Goal: Task Accomplishment & Management: Complete application form

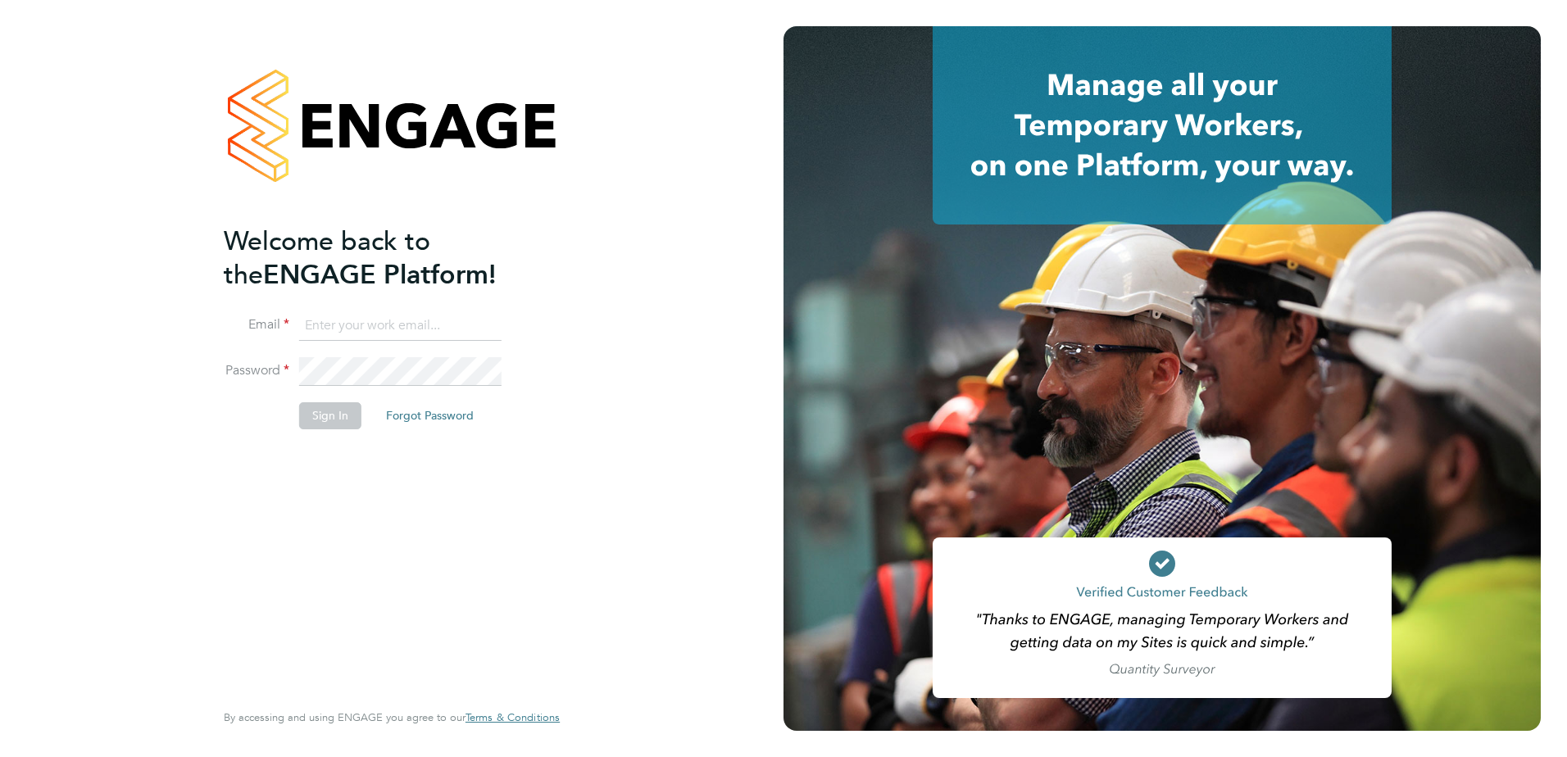
type input "[EMAIL_ADDRESS][DOMAIN_NAME]"
click at [317, 420] on button "Sign In" at bounding box center [330, 415] width 62 height 26
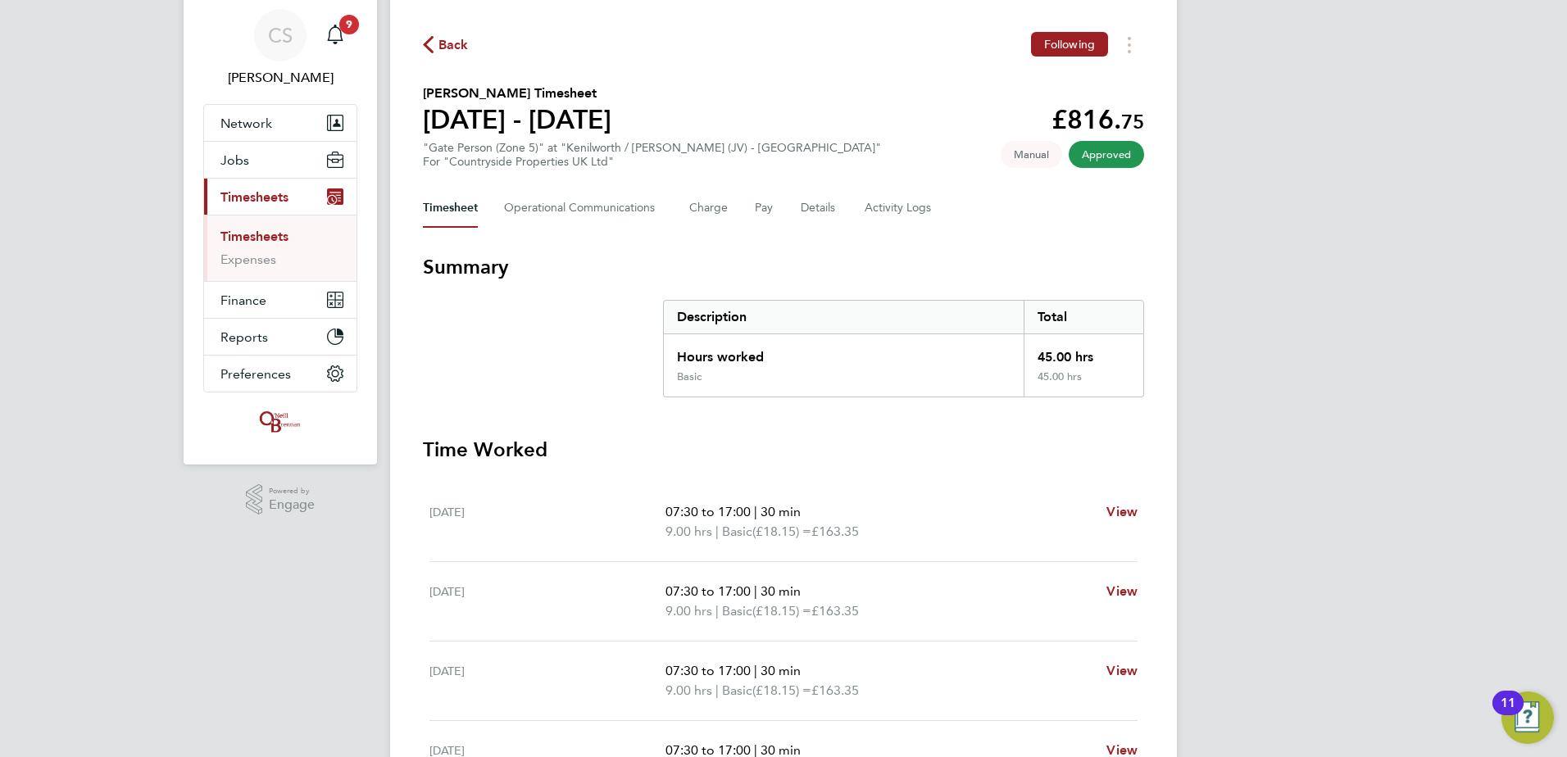
scroll to position [82, 0]
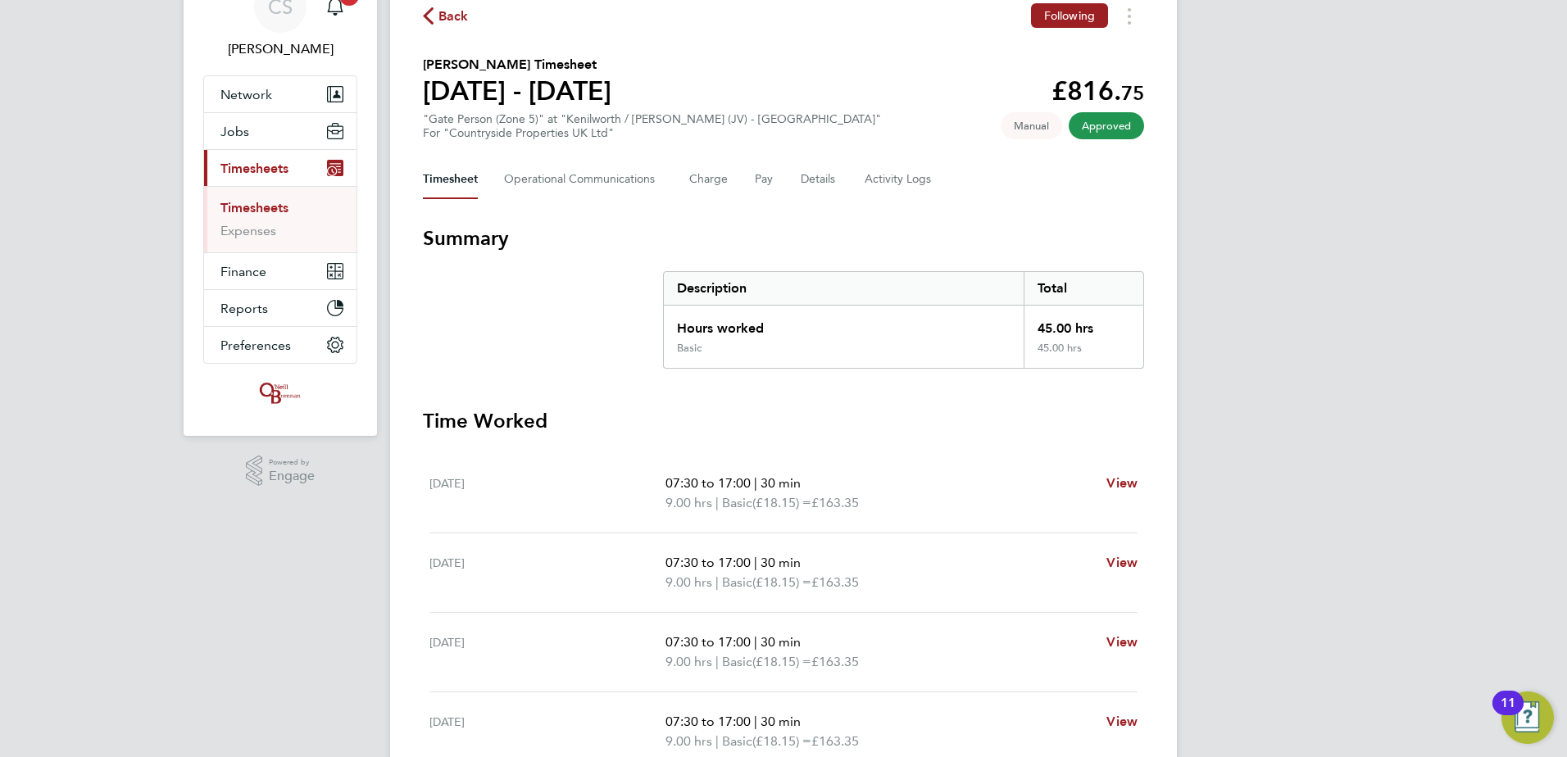
drag, startPoint x: 438, startPoint y: 22, endPoint x: 452, endPoint y: 34, distance: 18.0
click at [438, 22] on span "Back" at bounding box center [453, 17] width 30 height 20
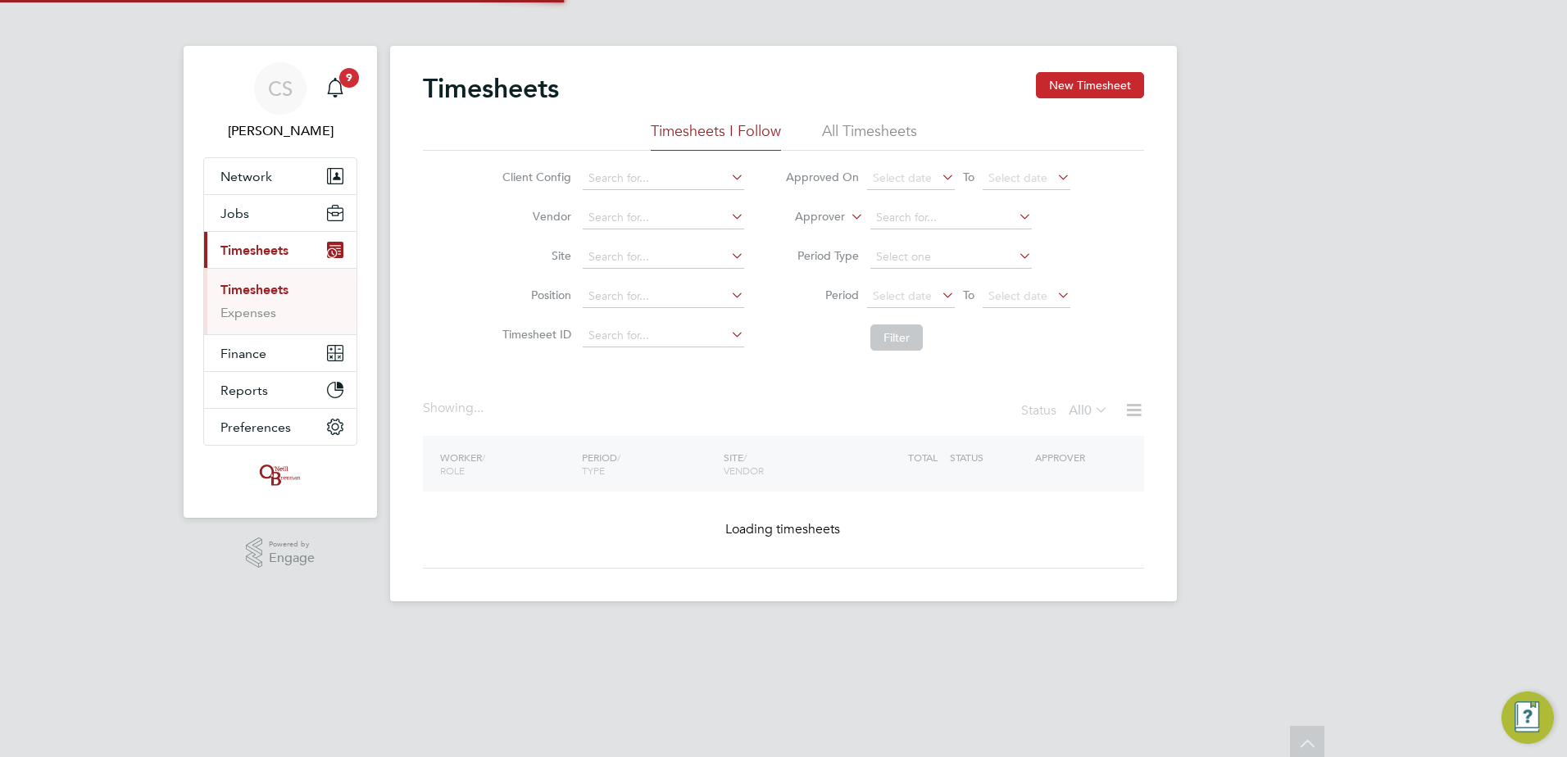
click at [1068, 70] on div "Timesheets New Timesheet Timesheets I Follow All Timesheets Client Config Vendo…" at bounding box center [783, 324] width 787 height 556
click at [1077, 84] on button "New Timesheet" at bounding box center [1090, 85] width 108 height 26
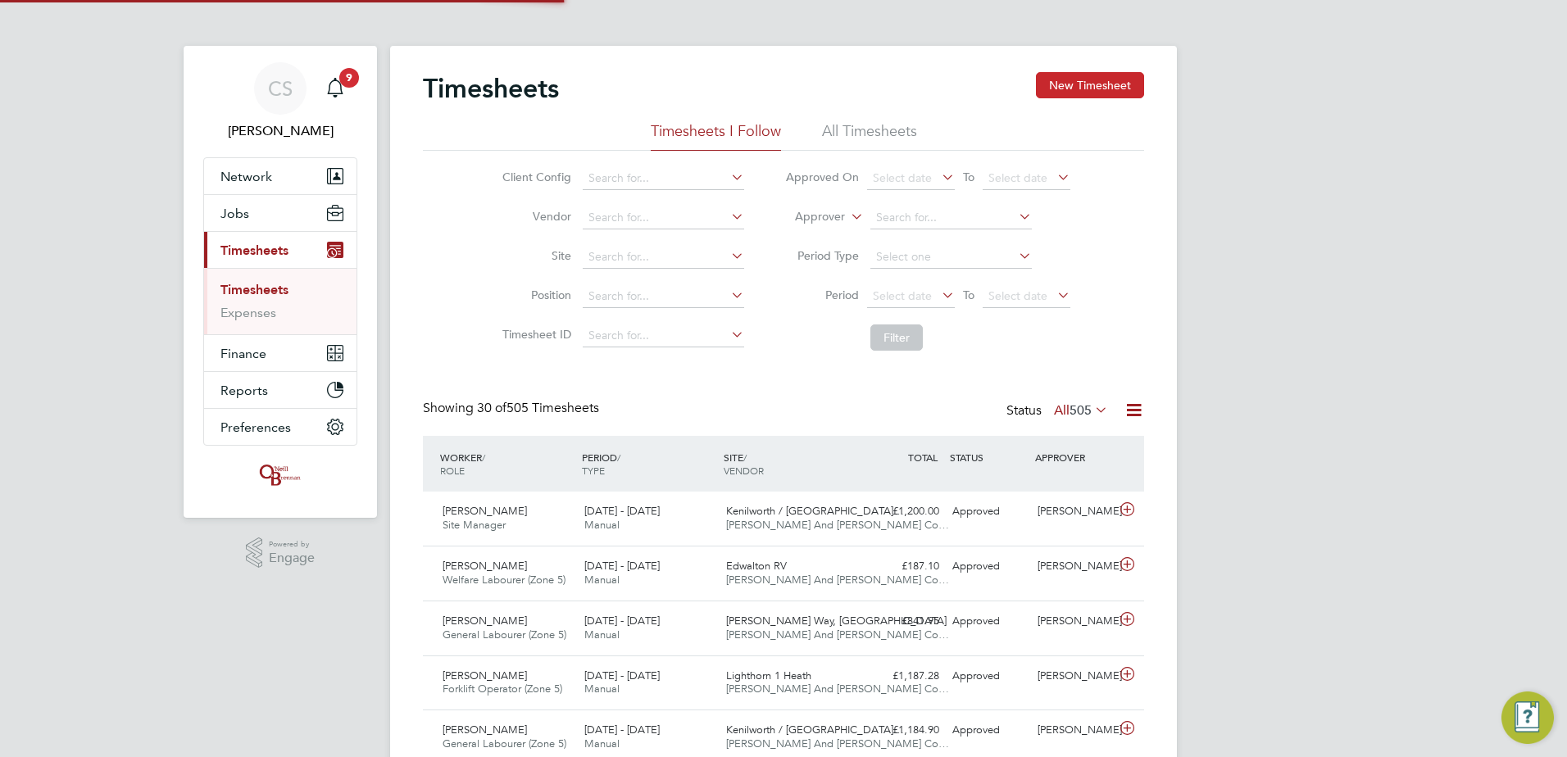
drag, startPoint x: 1056, startPoint y: 84, endPoint x: 976, endPoint y: 99, distance: 81.6
click at [1043, 84] on button "New Timesheet" at bounding box center [1090, 85] width 108 height 26
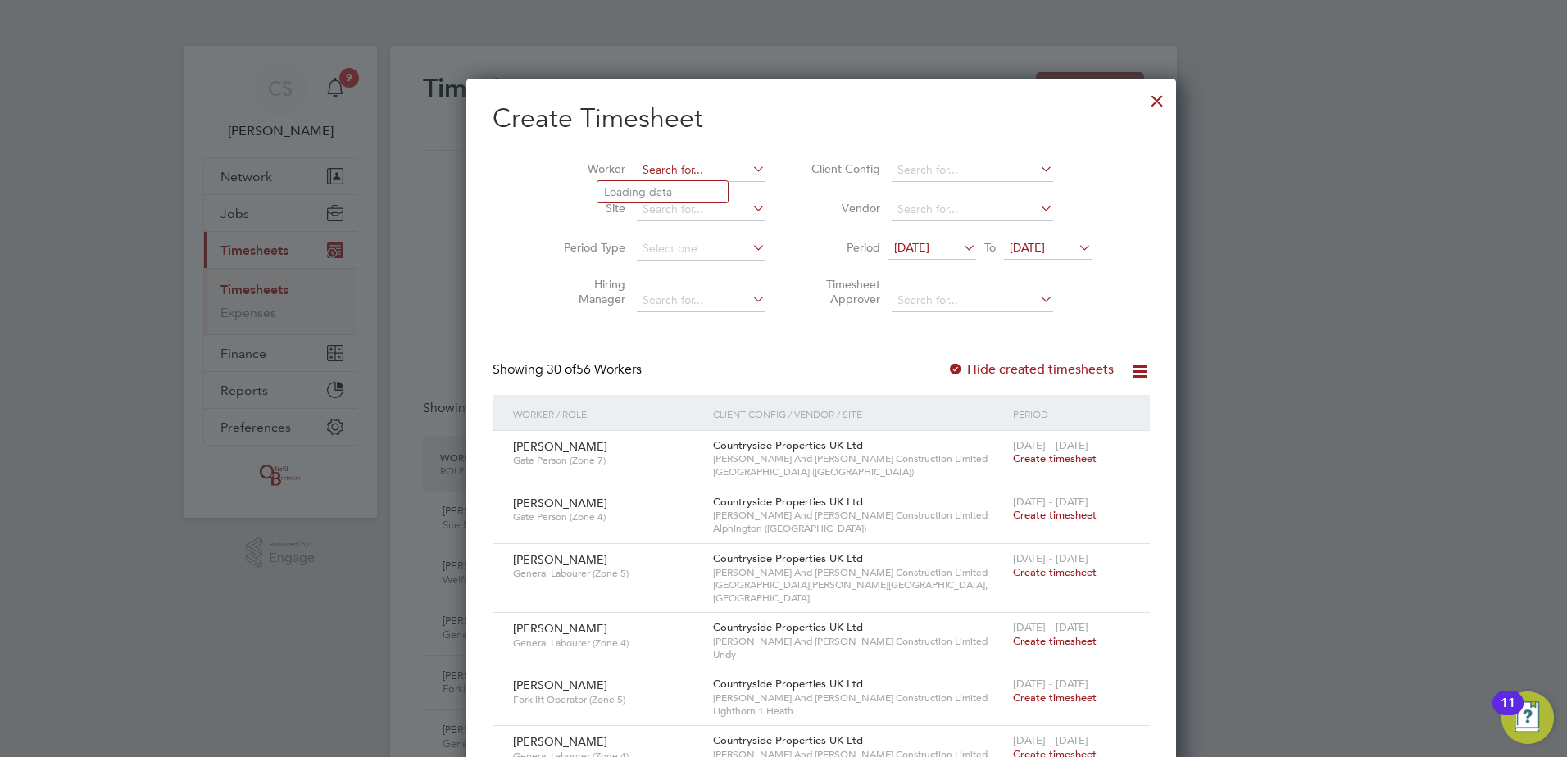
click at [656, 160] on input at bounding box center [701, 170] width 129 height 23
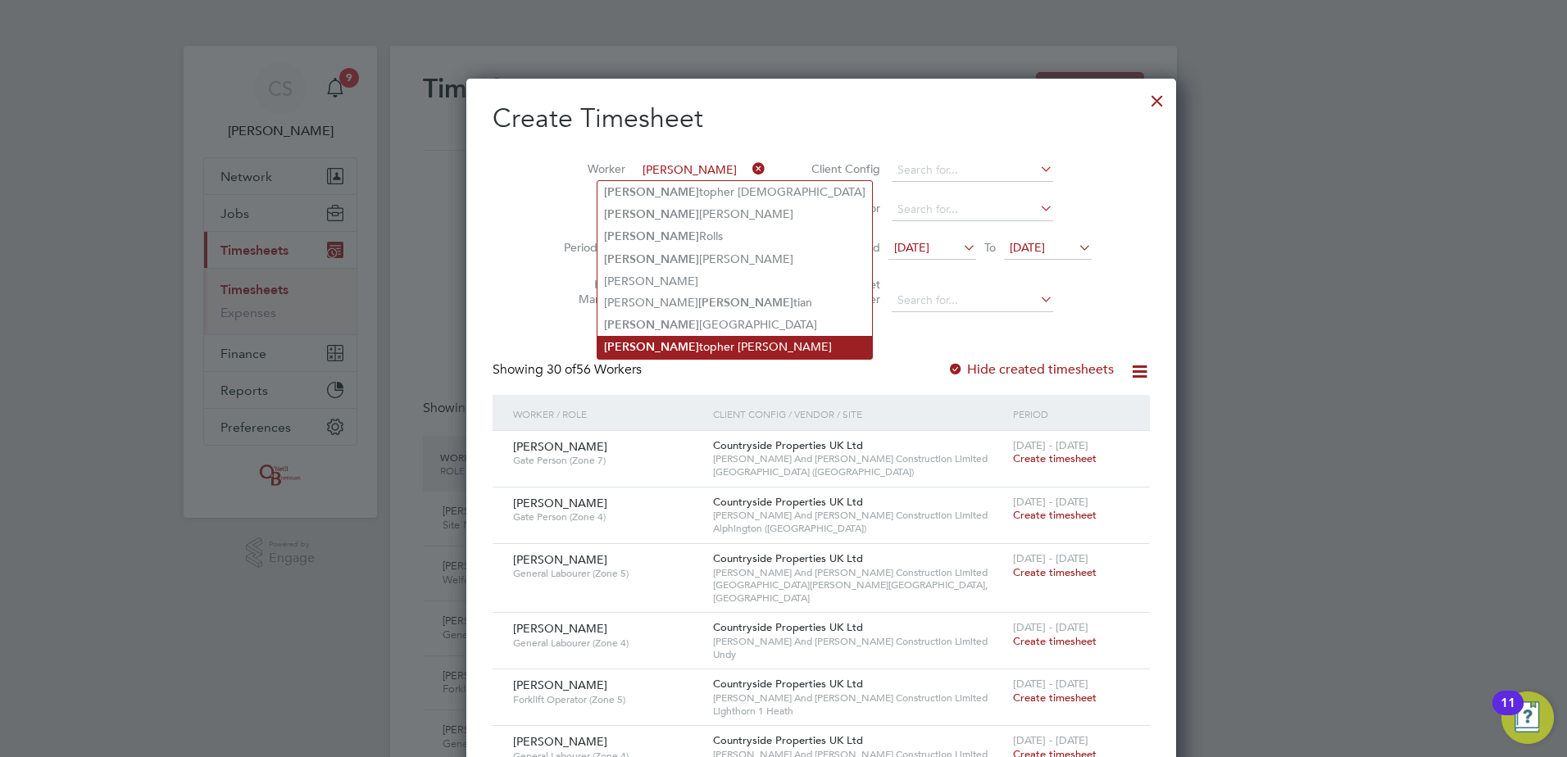
click at [700, 343] on li "Chris topher Faulkner" at bounding box center [734, 347] width 274 height 22
type input "Christopher Faulkner"
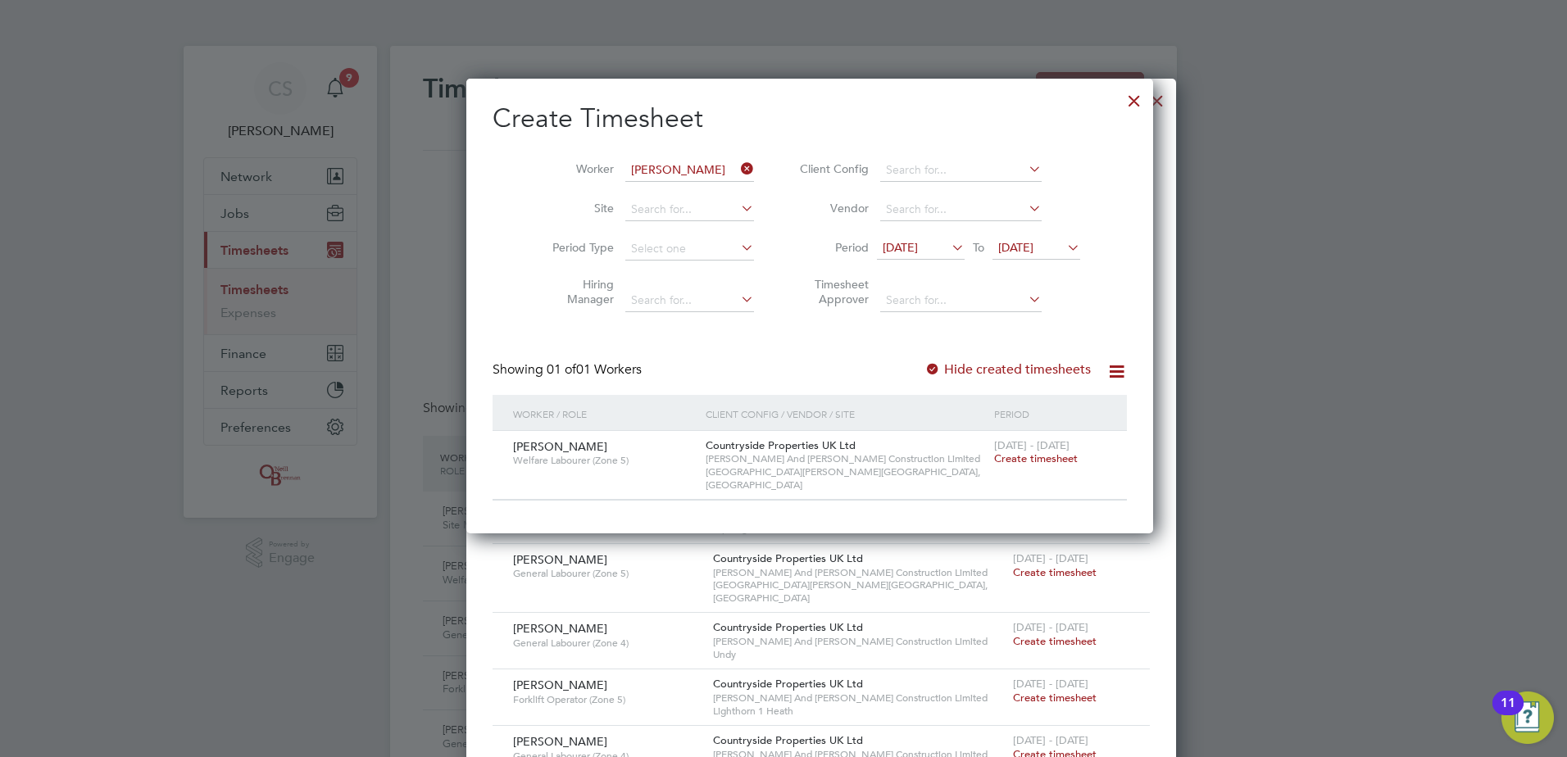
click at [1001, 451] on span "Create timesheet" at bounding box center [1036, 458] width 84 height 14
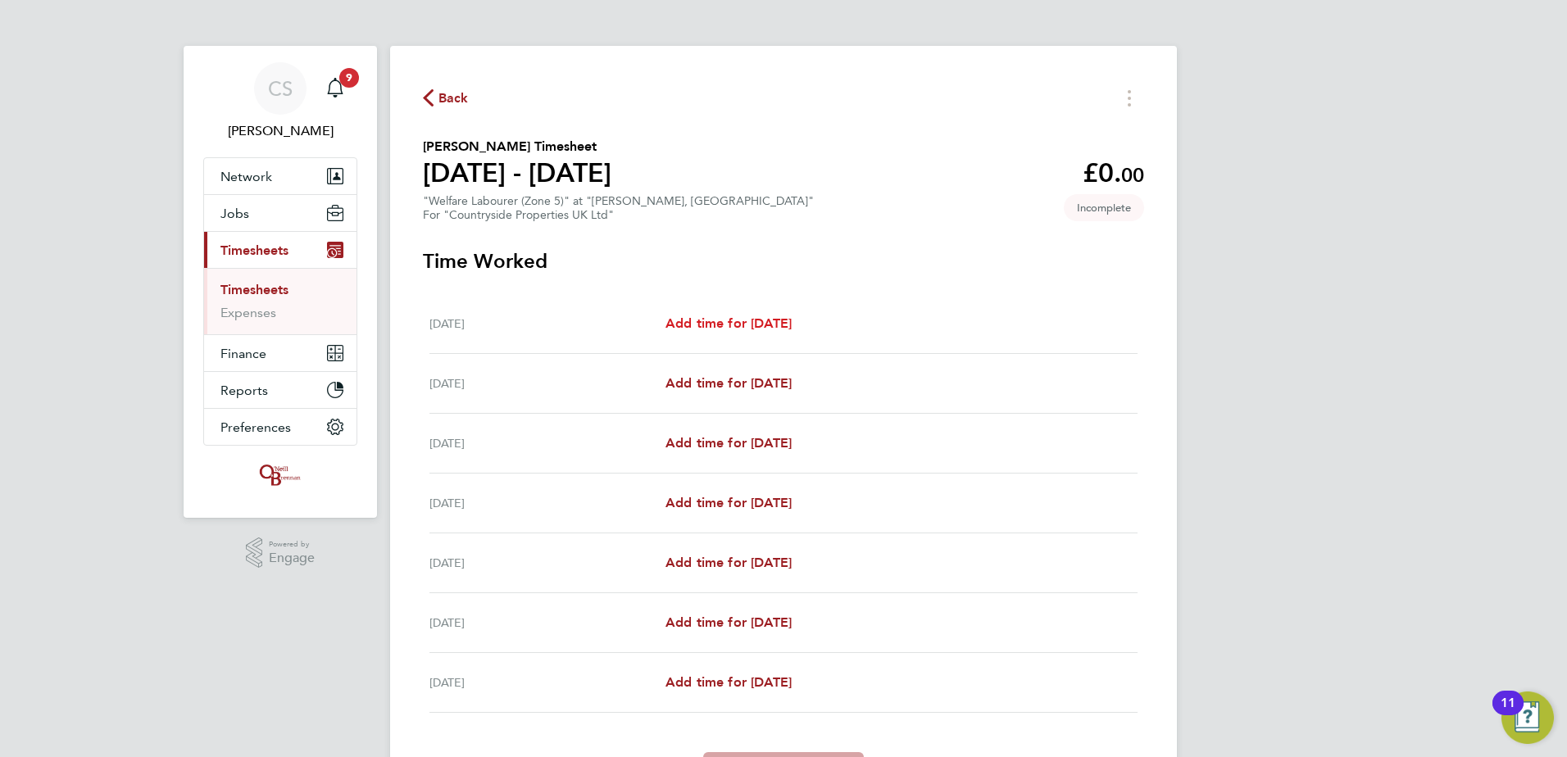
click at [765, 326] on span "Add time for Mon 22 Sep" at bounding box center [728, 323] width 126 height 16
select select "30"
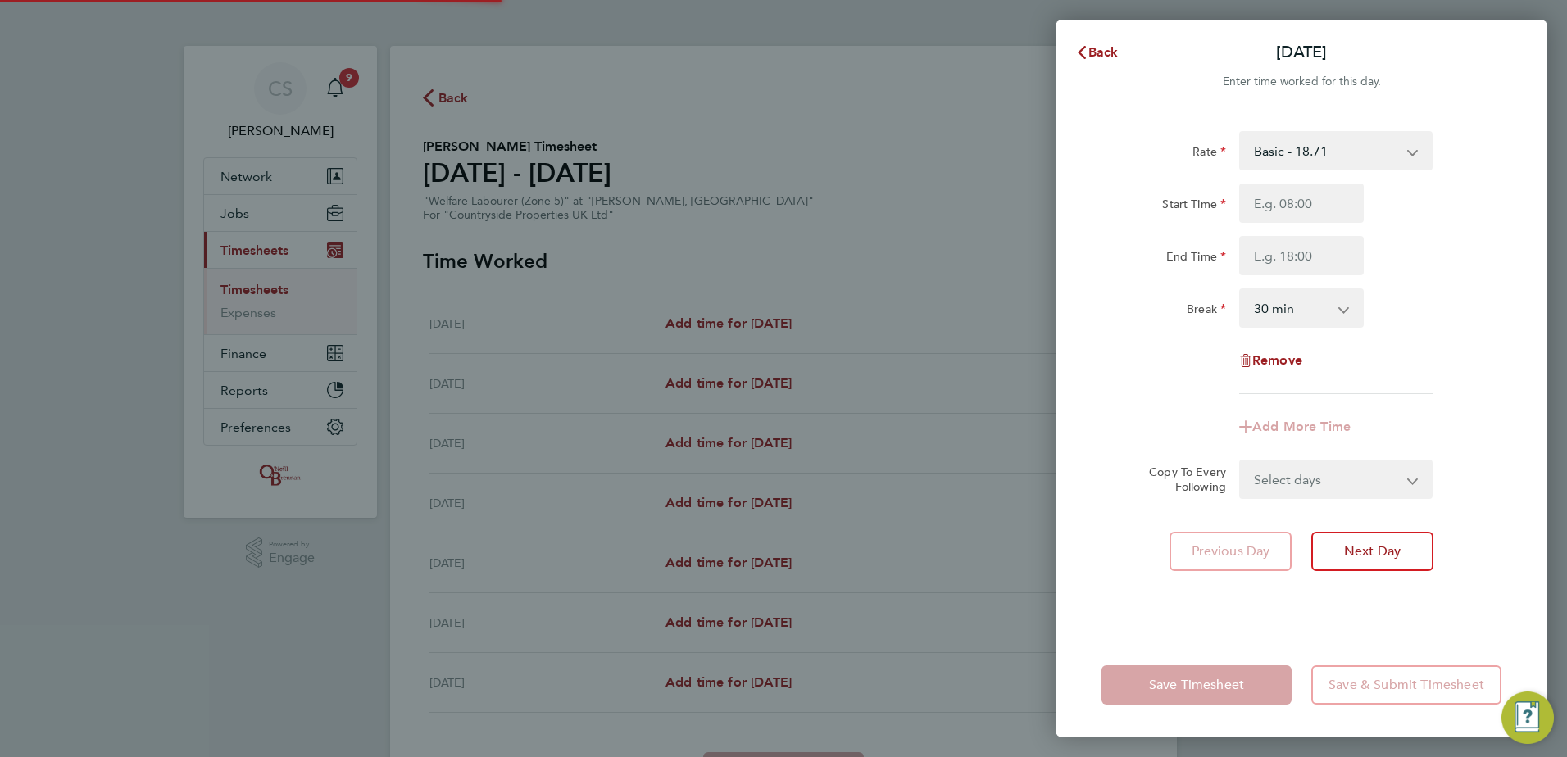
click at [1306, 178] on div "Rate Basic - 18.71 Start Time End Time Break 0 min 15 min 30 min 45 min 60 min …" at bounding box center [1301, 262] width 400 height 263
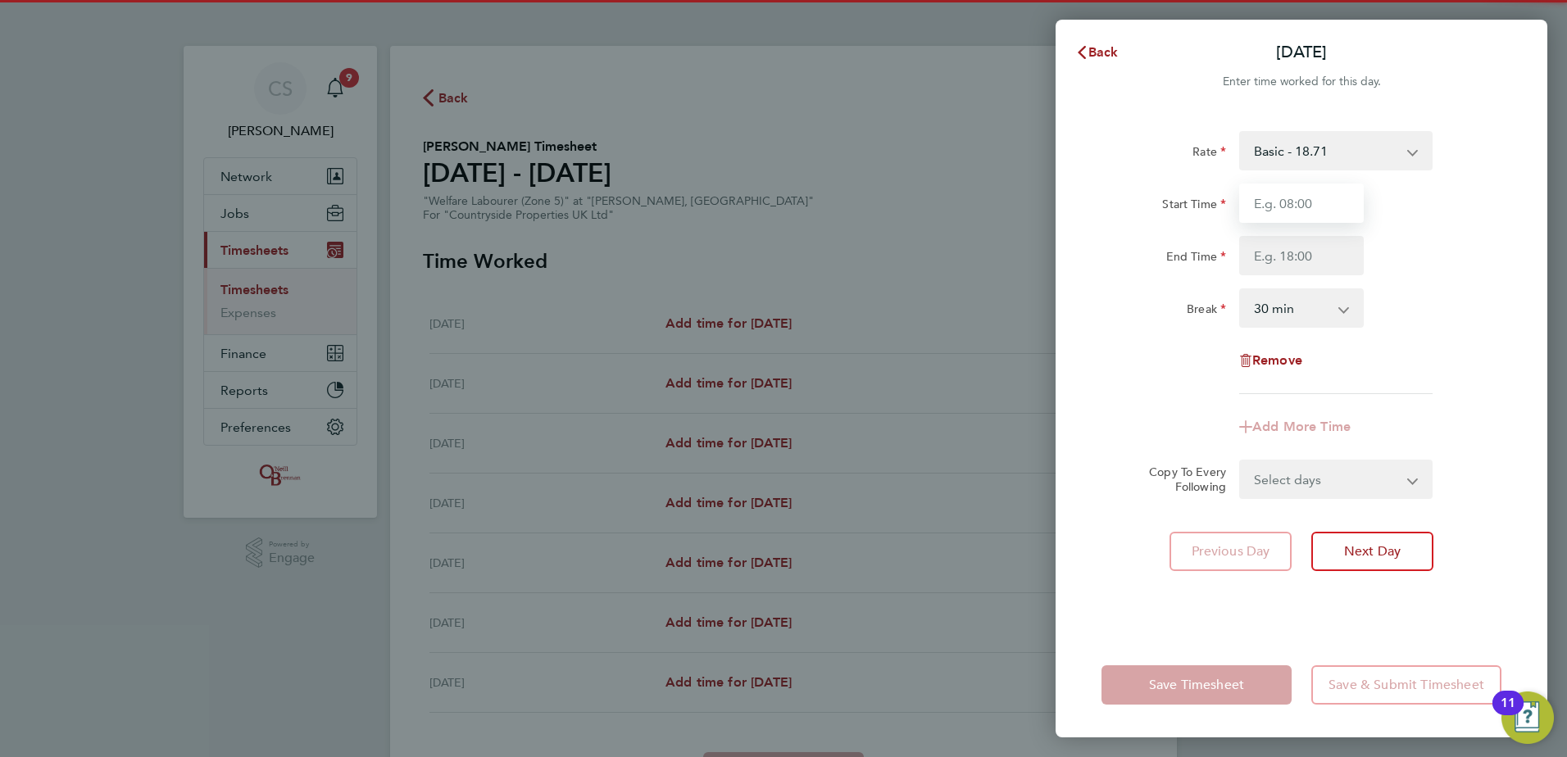
click at [1304, 202] on input "Start Time" at bounding box center [1301, 203] width 125 height 39
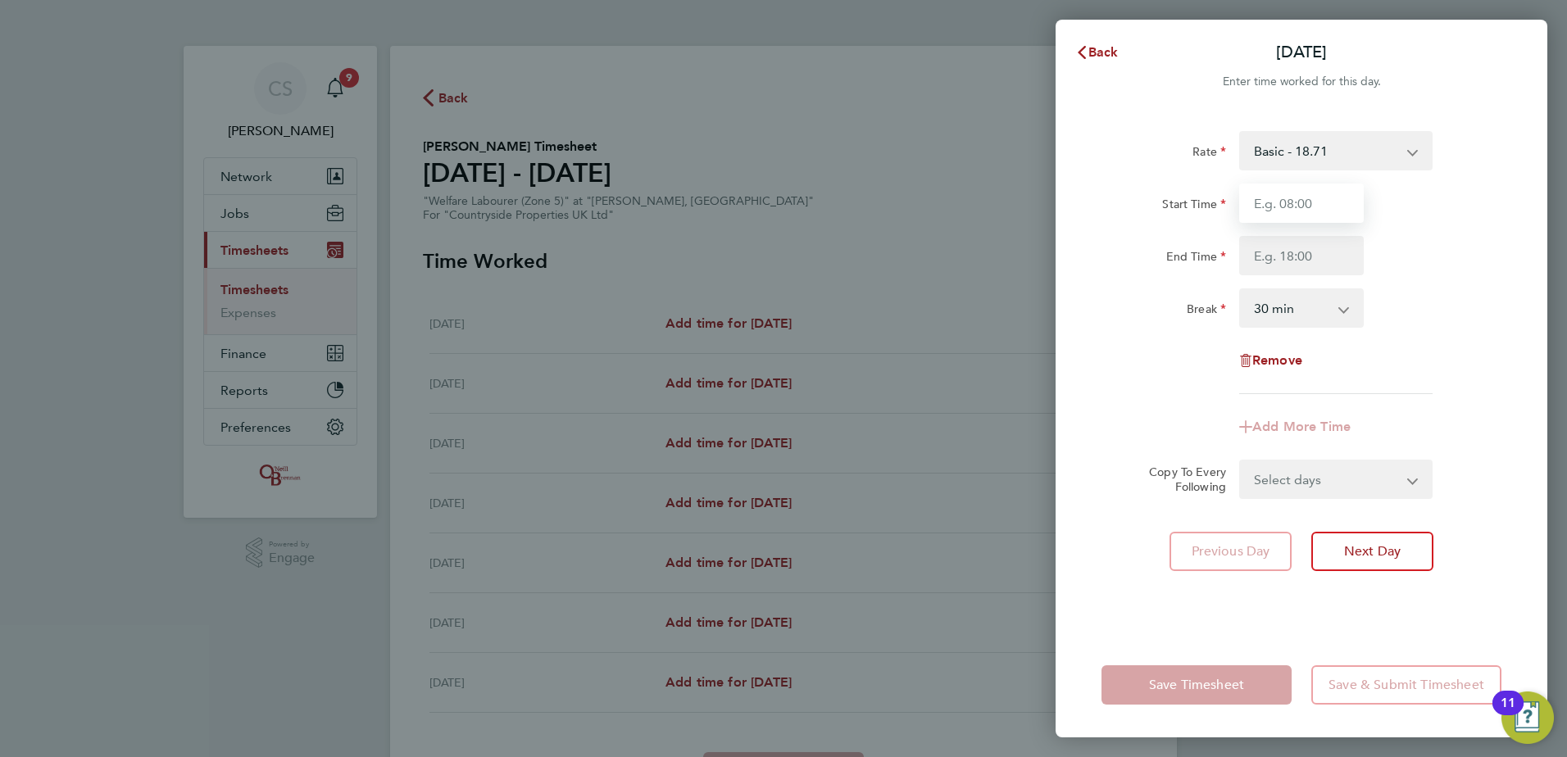
type input "07:30"
click at [1265, 254] on input "End Time" at bounding box center [1301, 255] width 125 height 39
click at [1415, 247] on div "End Time" at bounding box center [1301, 255] width 413 height 39
click at [1316, 213] on input "07:30" at bounding box center [1301, 203] width 125 height 39
drag, startPoint x: 1303, startPoint y: 212, endPoint x: 1175, endPoint y: 207, distance: 127.9
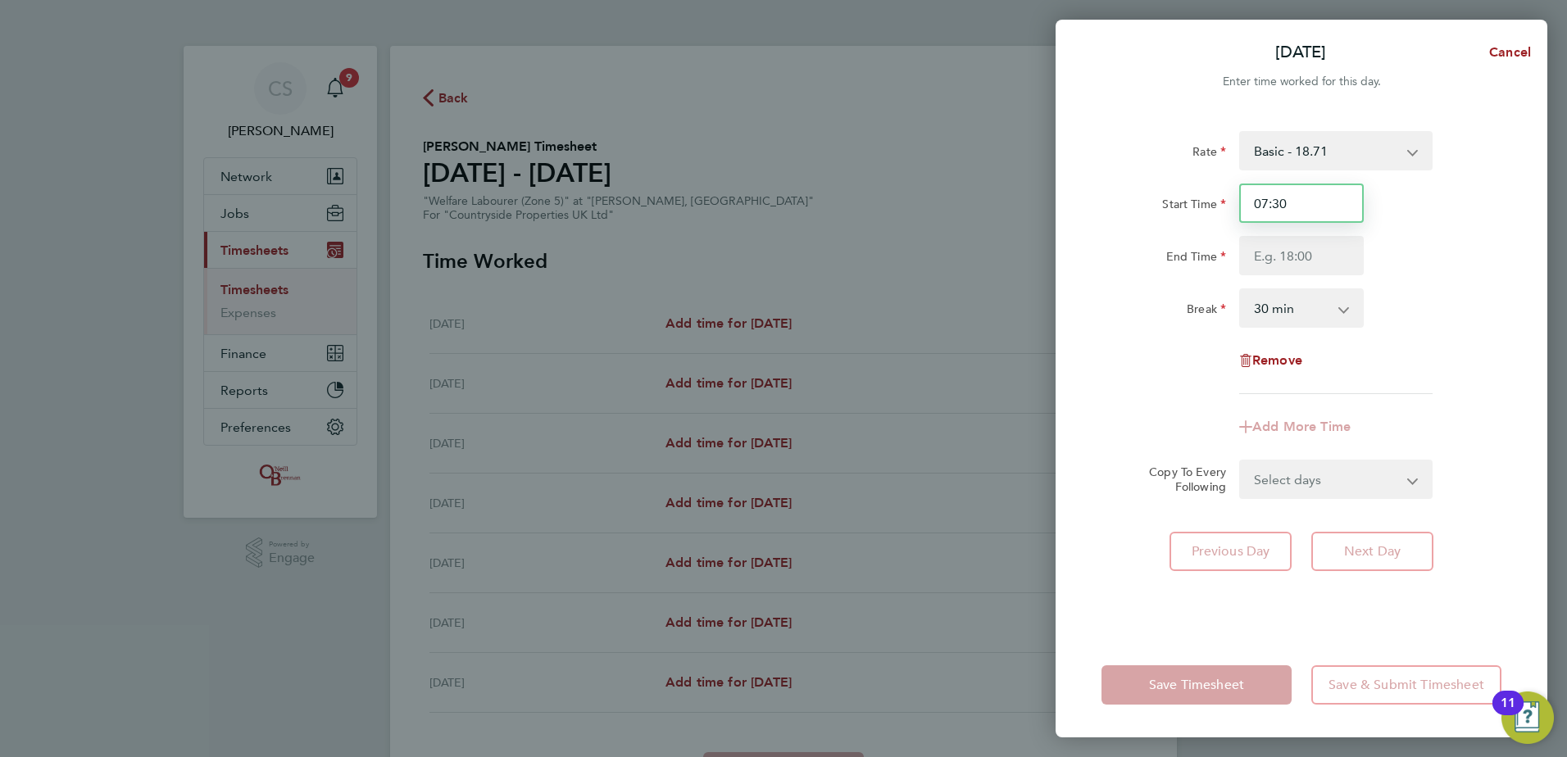
click at [1179, 207] on div "Start Time 07:30" at bounding box center [1301, 203] width 413 height 39
type input "12:00"
click at [1406, 413] on div "Add More Time" at bounding box center [1301, 426] width 413 height 39
click at [1303, 251] on input "End Time" at bounding box center [1301, 255] width 125 height 39
type input "16:30"
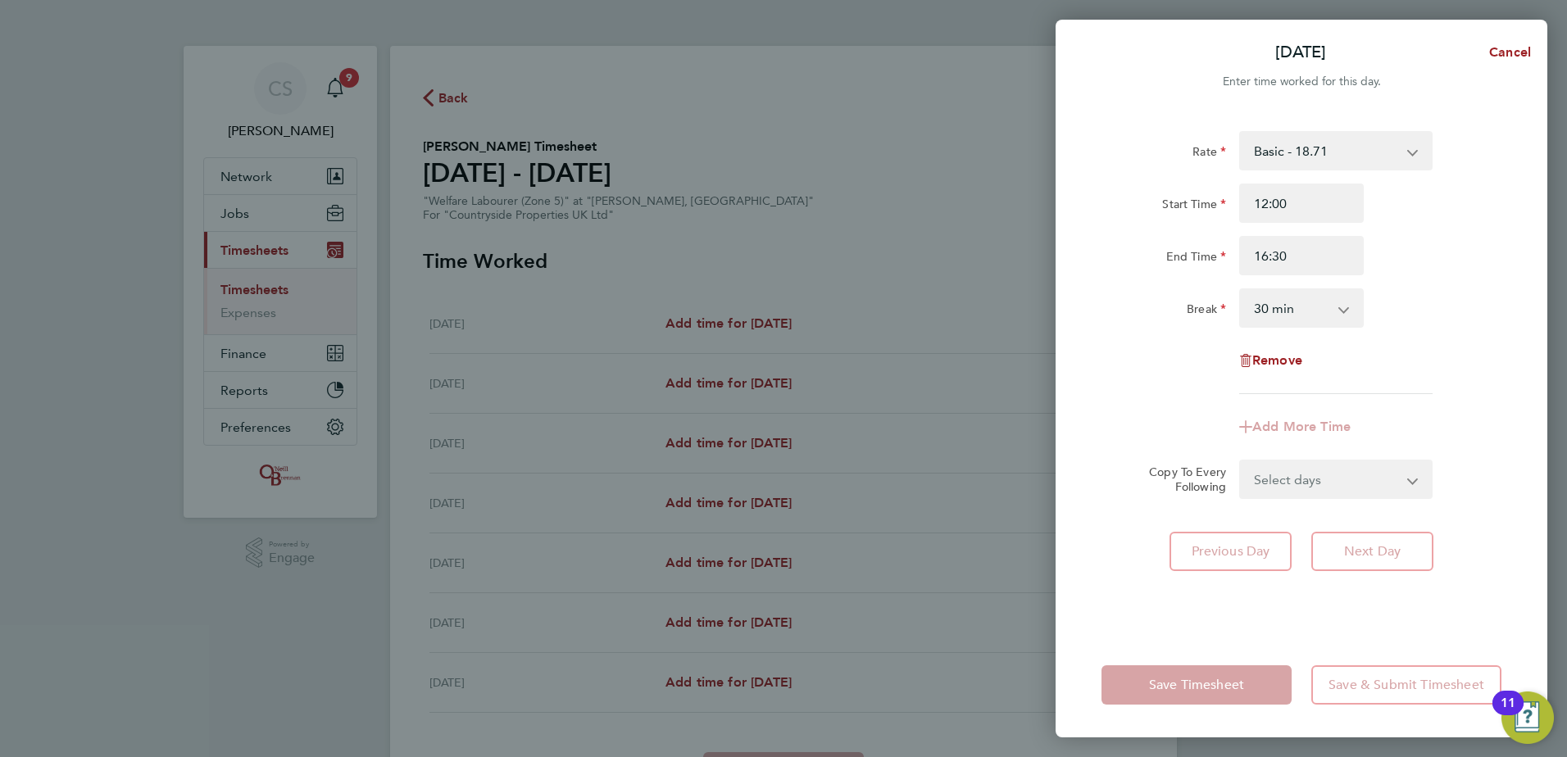
click at [1400, 295] on div "Break 0 min 15 min 30 min 45 min 60 min 75 min 90 min" at bounding box center [1301, 307] width 413 height 39
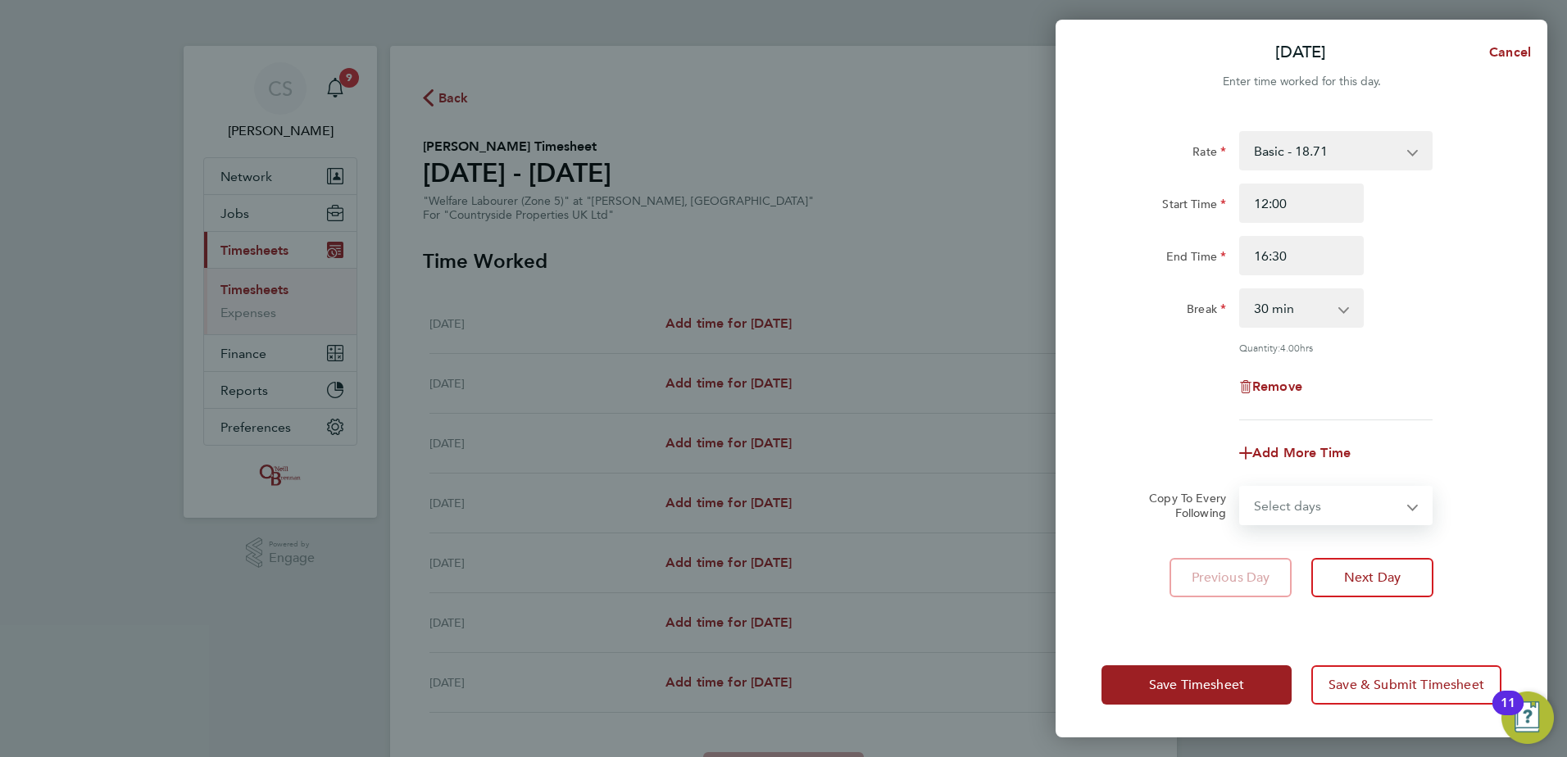
click at [1300, 493] on select "Select days Day Weekday (Mon-Fri) Weekend (Sat-Sun) Tuesday Wednesday Thursday …" at bounding box center [1327, 506] width 172 height 36
select select "WEEKDAY"
click at [1241, 488] on select "Select days Day Weekday (Mon-Fri) Weekend (Sat-Sun) Tuesday Wednesday Thursday …" at bounding box center [1327, 506] width 172 height 36
select select "2025-09-28"
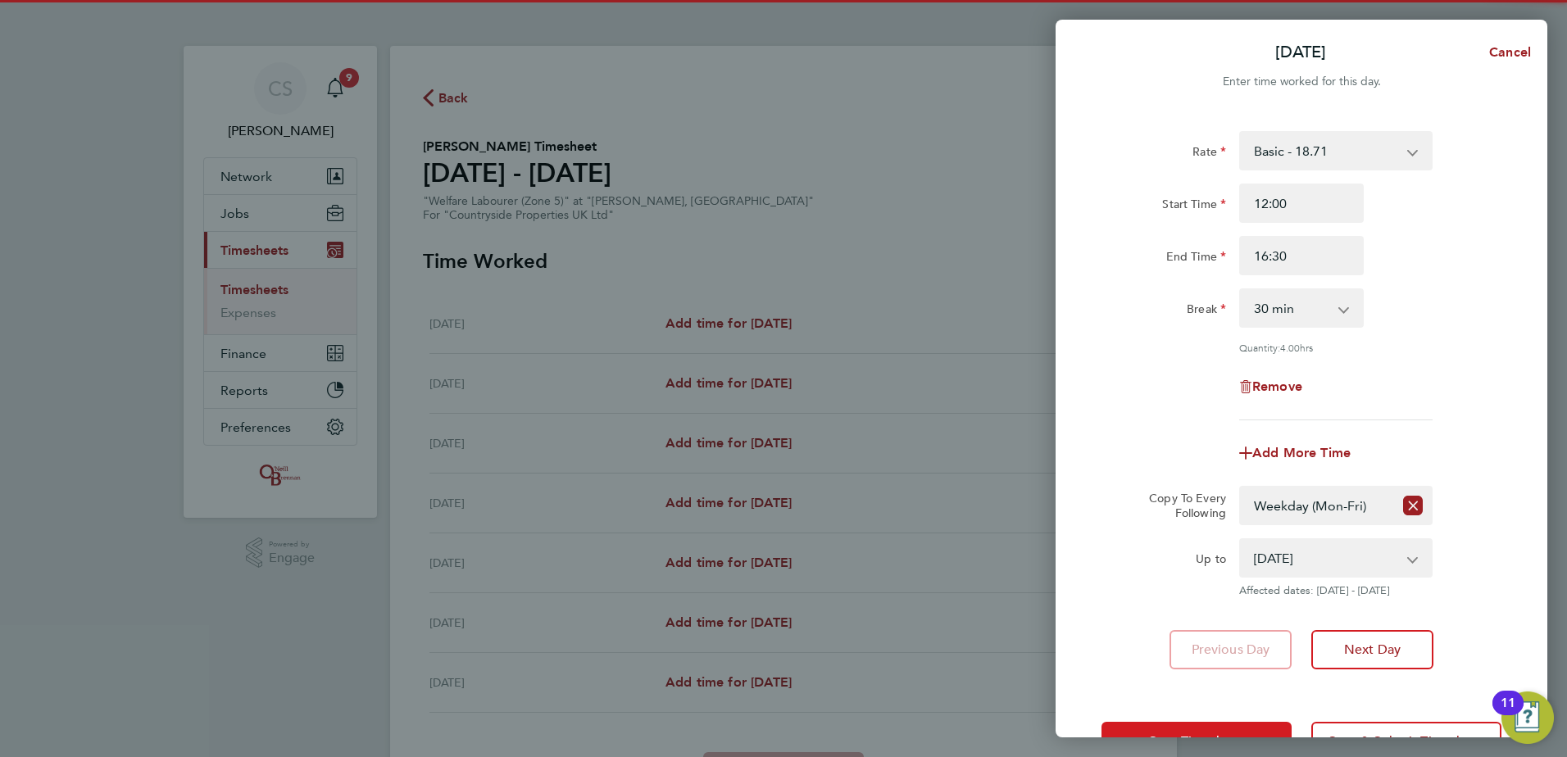
drag, startPoint x: 1215, startPoint y: 724, endPoint x: 1220, endPoint y: 710, distance: 14.8
click at [1215, 724] on button "Save Timesheet" at bounding box center [1196, 741] width 190 height 39
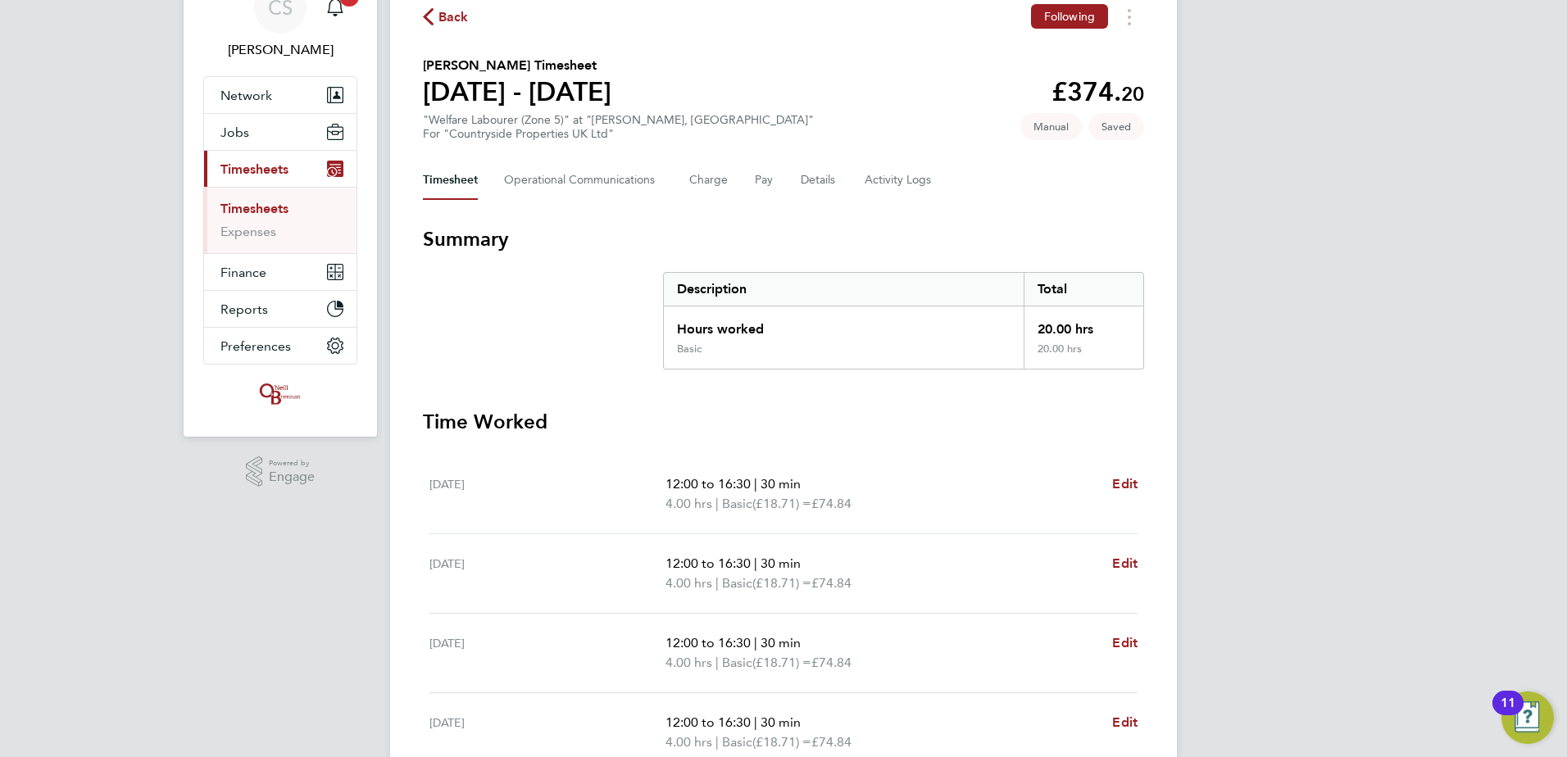
scroll to position [440, 0]
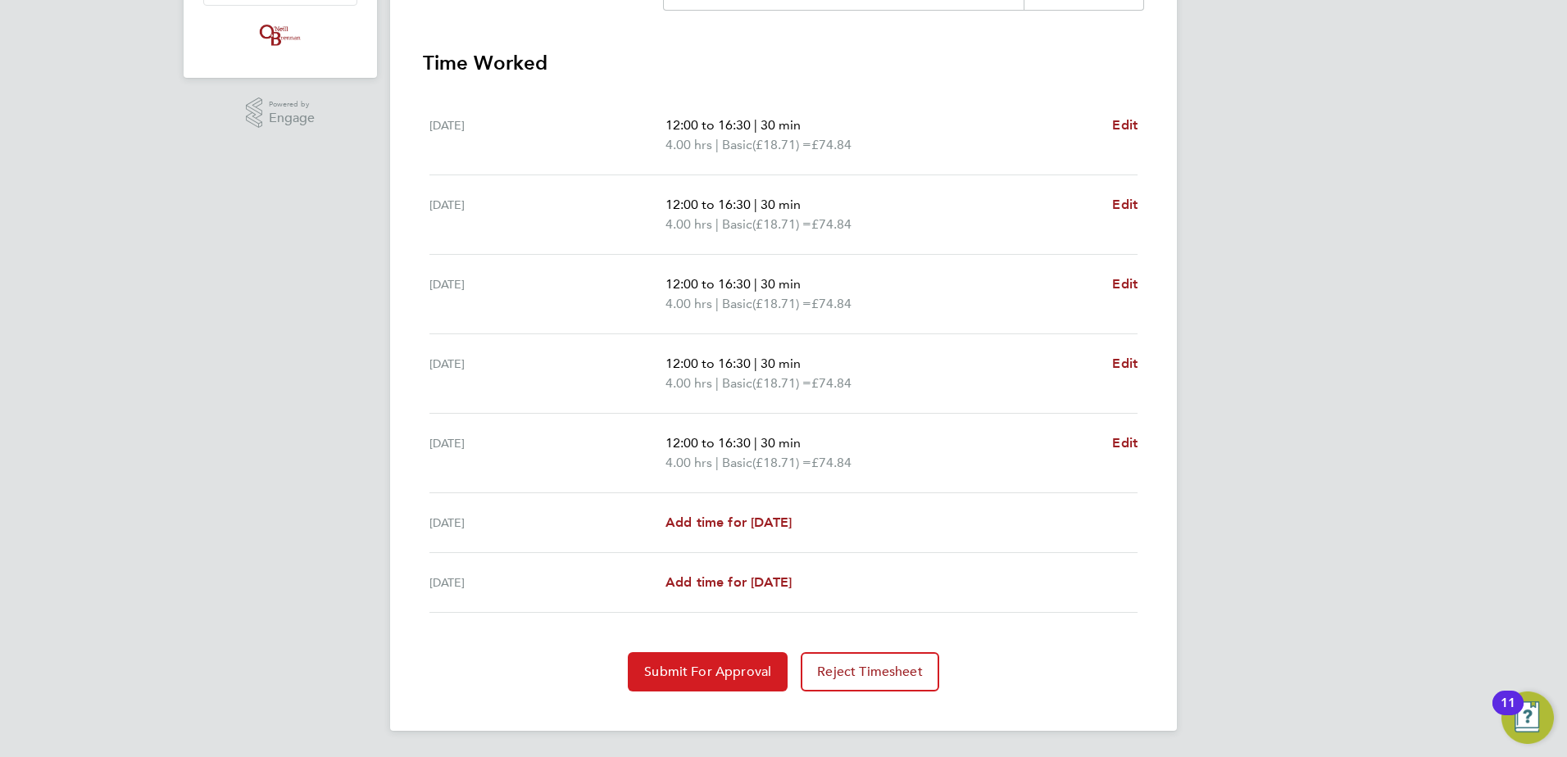
click at [715, 658] on button "Submit For Approval" at bounding box center [708, 671] width 160 height 39
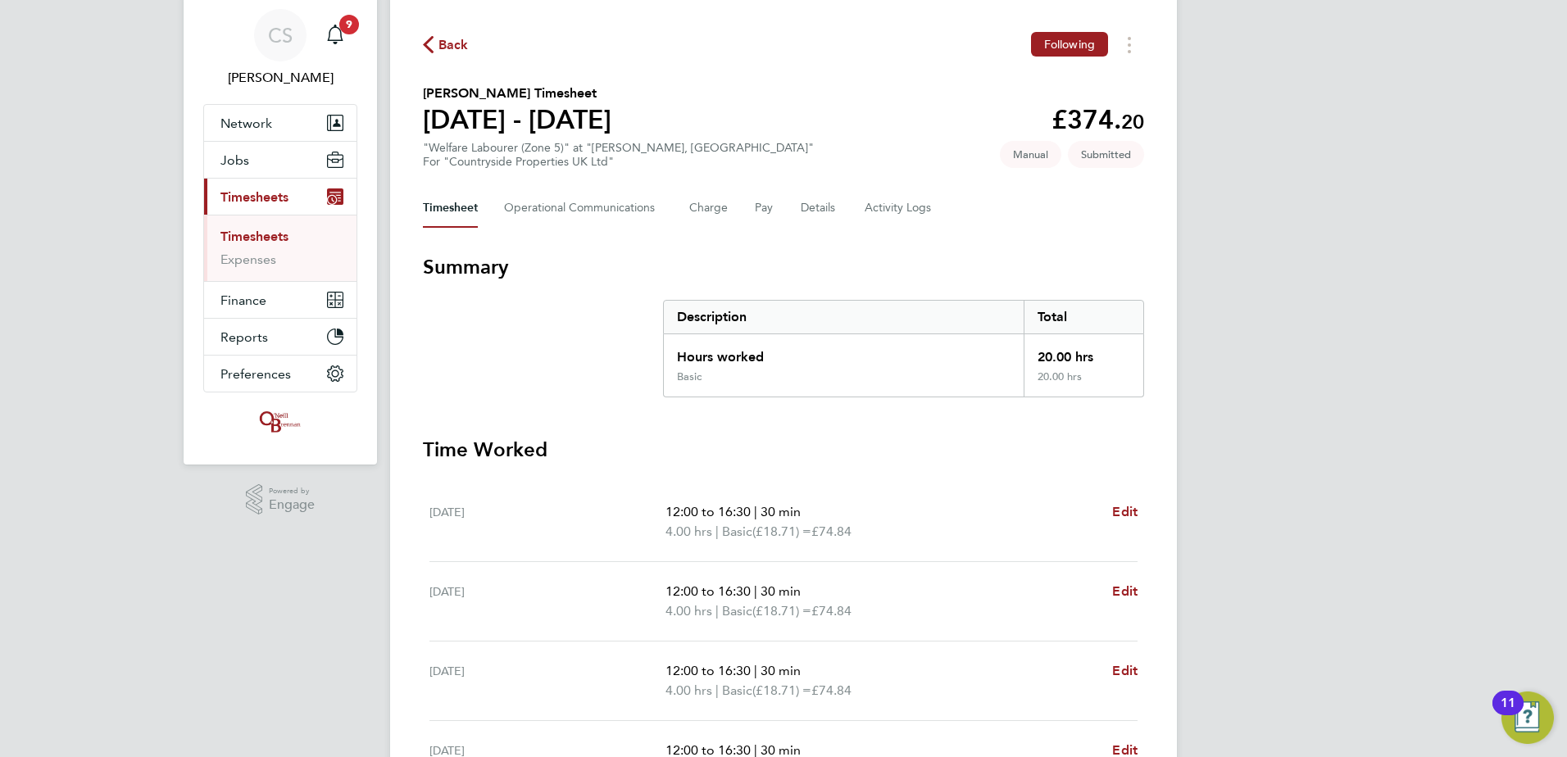
scroll to position [82, 0]
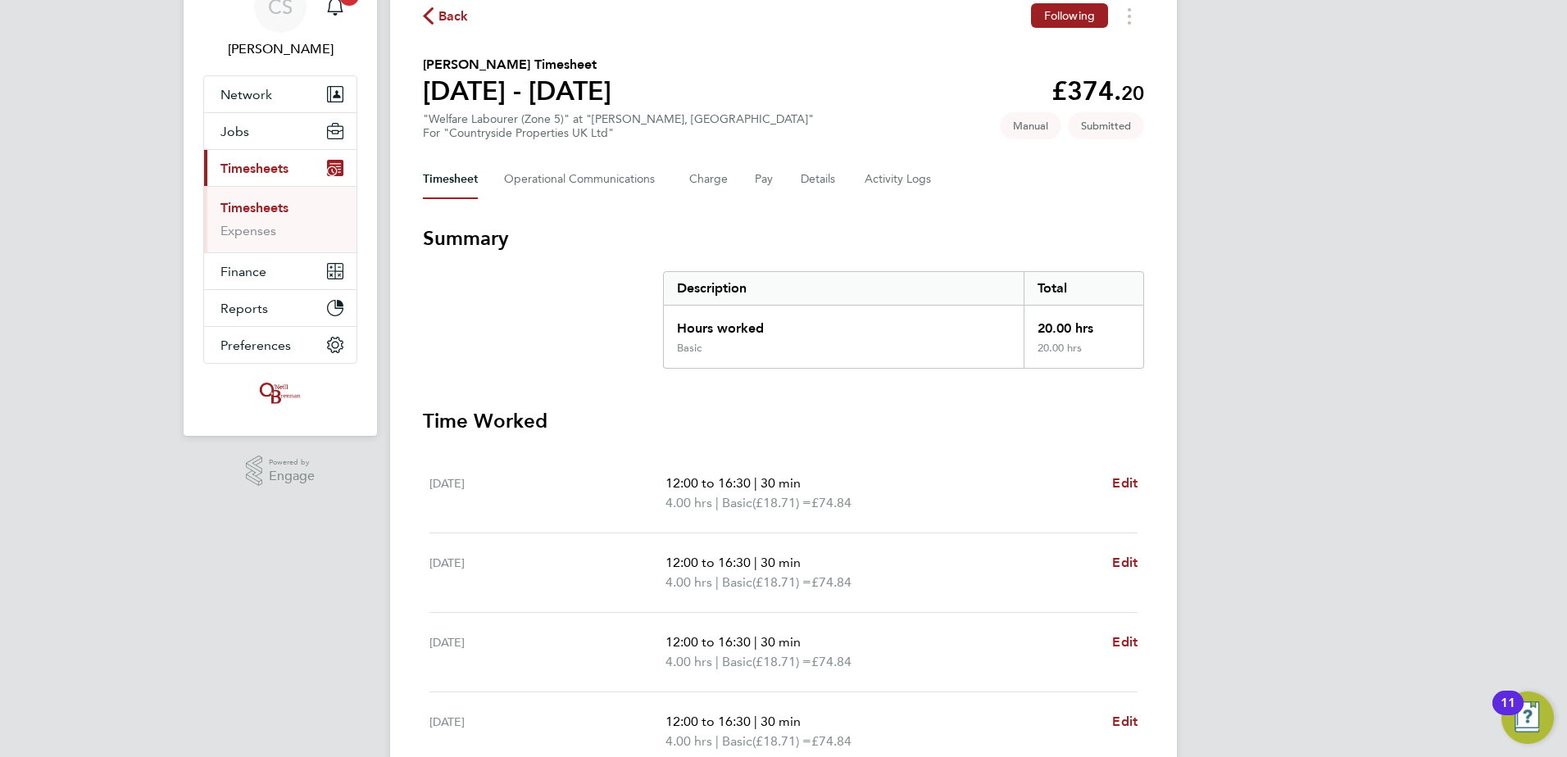
click at [460, 6] on button "Back" at bounding box center [446, 16] width 46 height 20
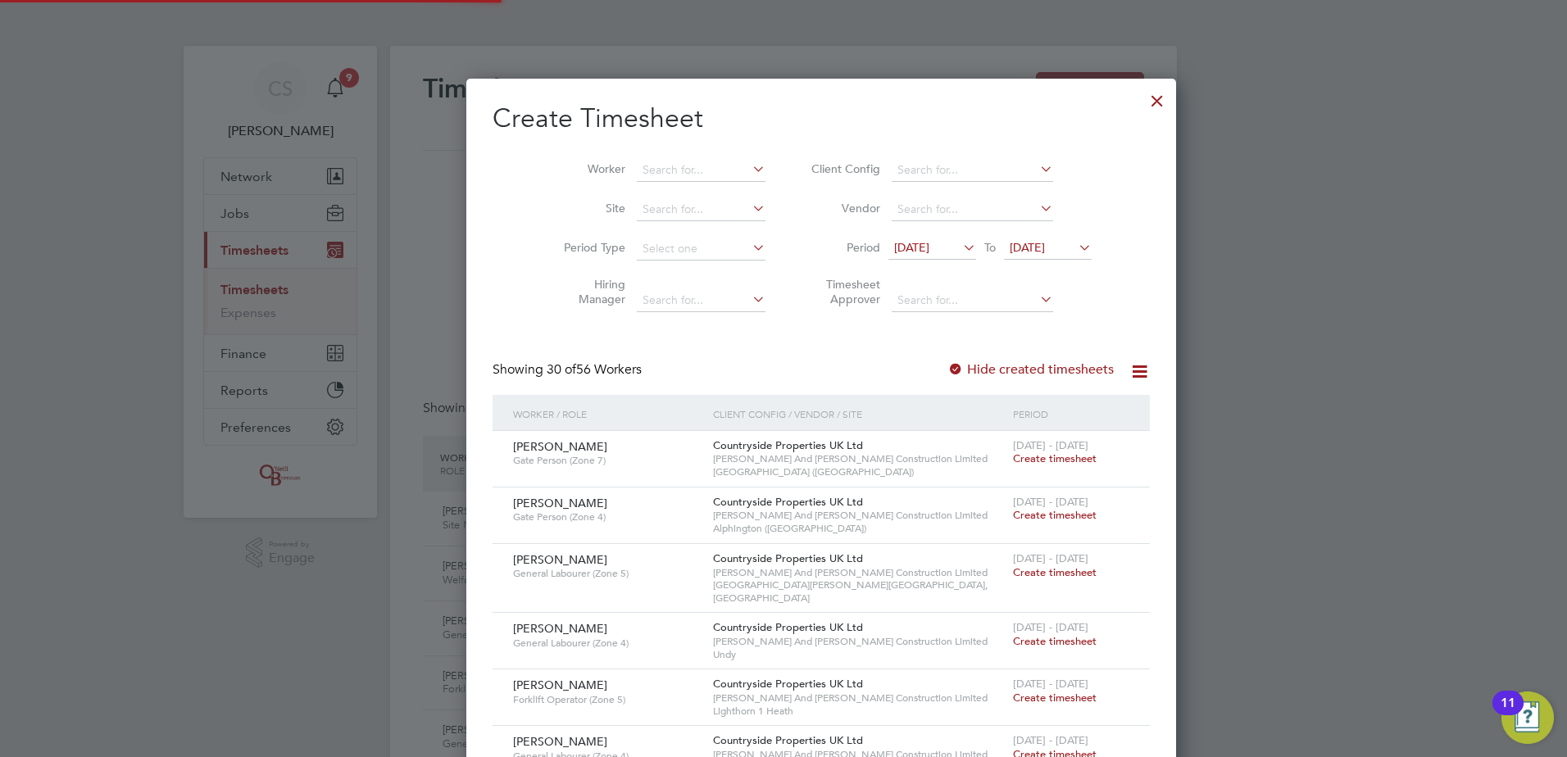
scroll to position [8, 8]
click at [670, 157] on li "Worker" at bounding box center [658, 170] width 255 height 39
click at [646, 165] on input at bounding box center [701, 170] width 129 height 23
click at [664, 207] on li "Damon Bradley" at bounding box center [698, 214] width 202 height 22
type input "Damon Bradley"
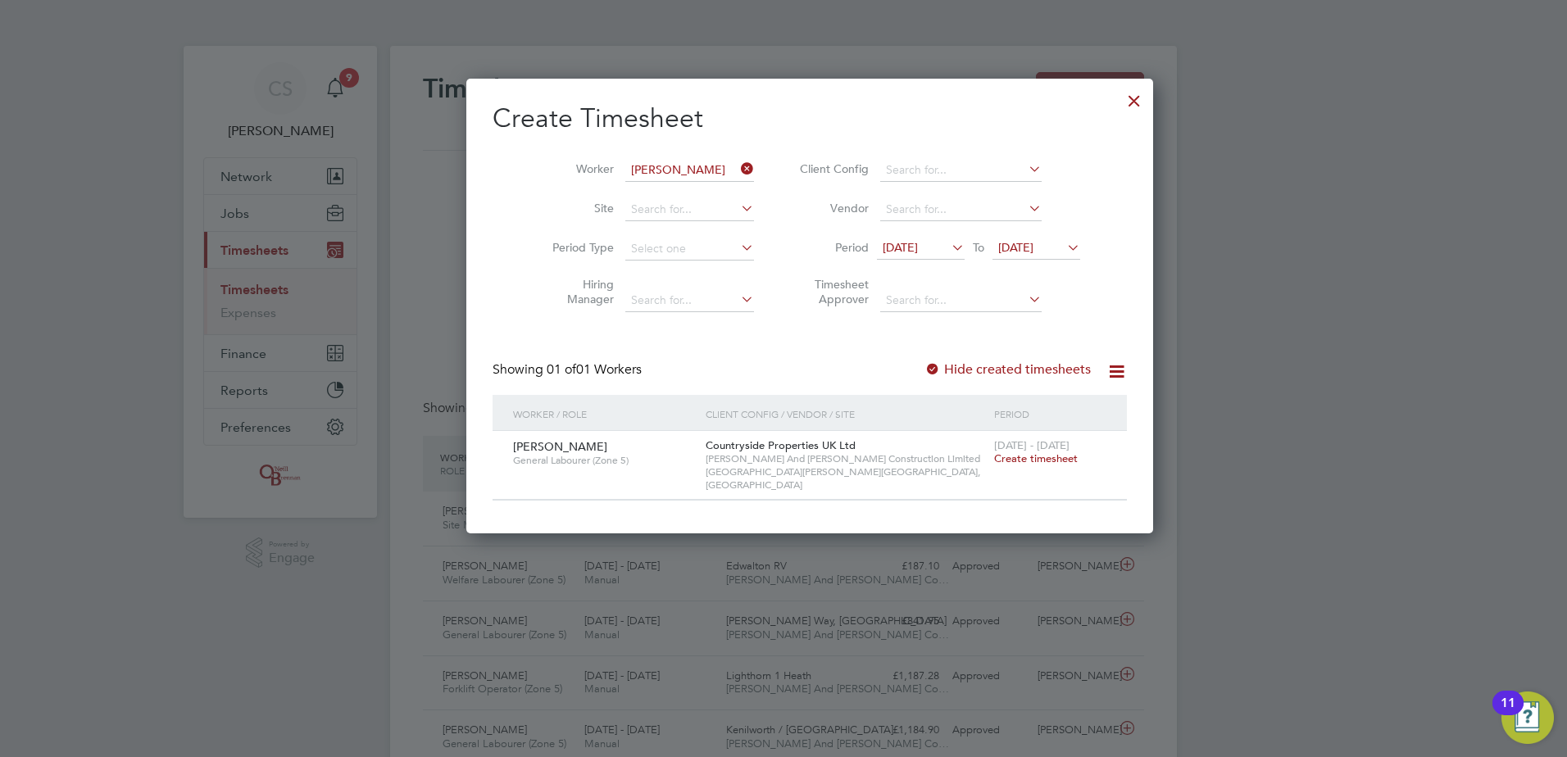
click at [1005, 451] on span "Create timesheet" at bounding box center [1036, 458] width 84 height 14
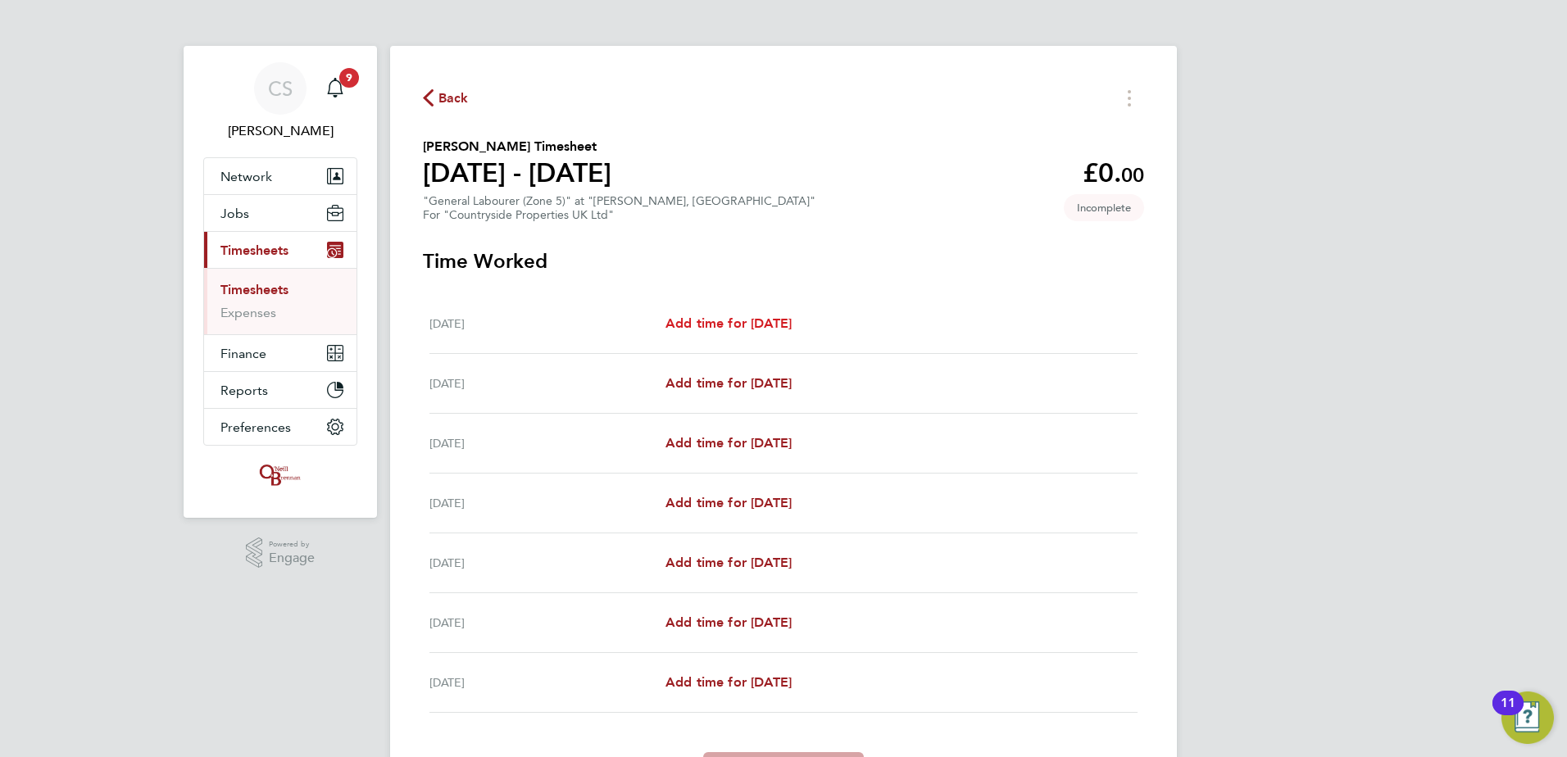
click at [717, 318] on span "Add time for Mon 22 Sep" at bounding box center [728, 323] width 126 height 16
select select "30"
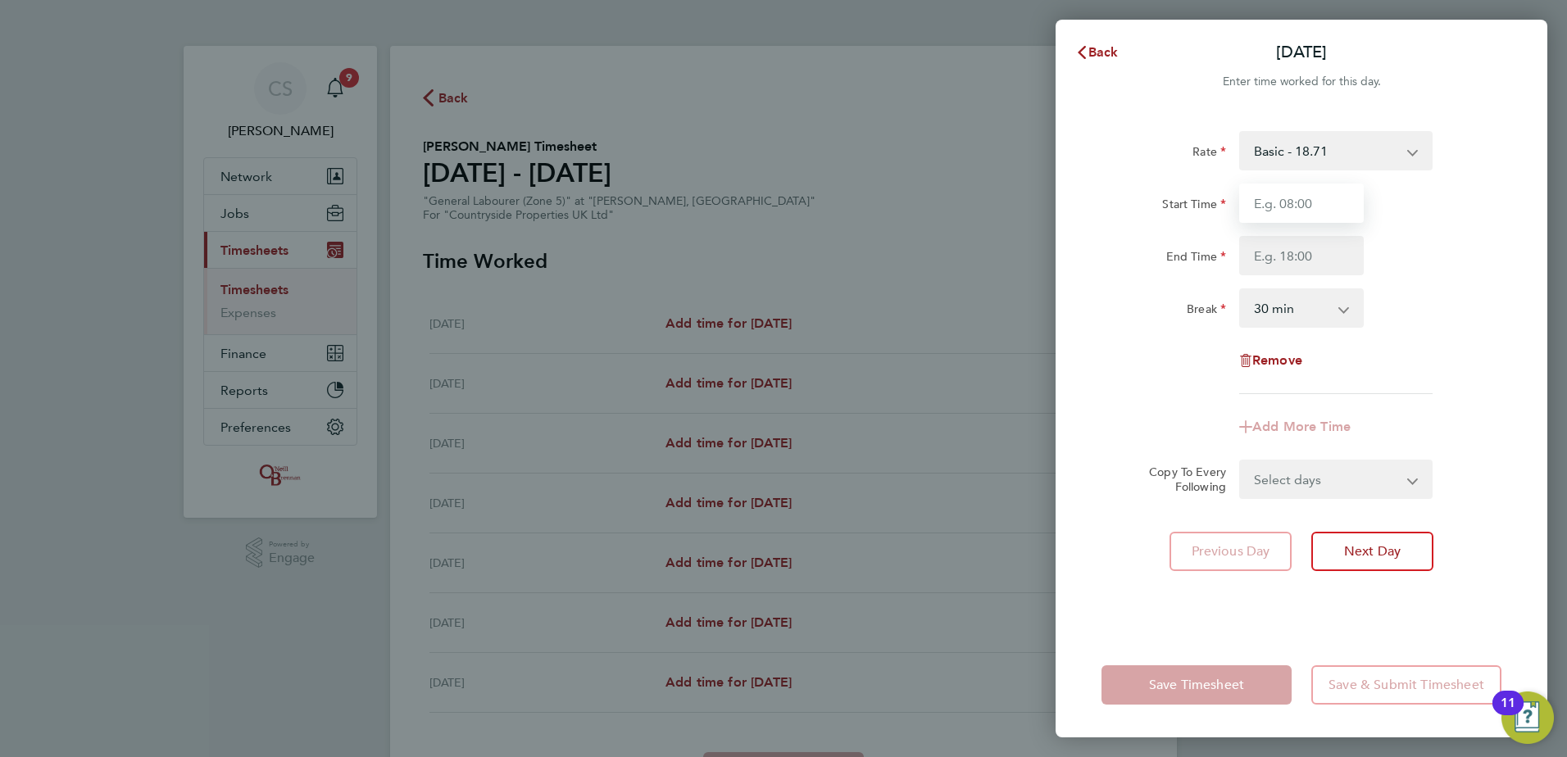
click at [1294, 192] on input "Start Time" at bounding box center [1301, 203] width 125 height 39
type input "07:30"
drag, startPoint x: 1323, startPoint y: 249, endPoint x: 1368, endPoint y: 267, distance: 48.5
click at [1323, 249] on input "End Time" at bounding box center [1301, 255] width 125 height 39
type input "17:00"
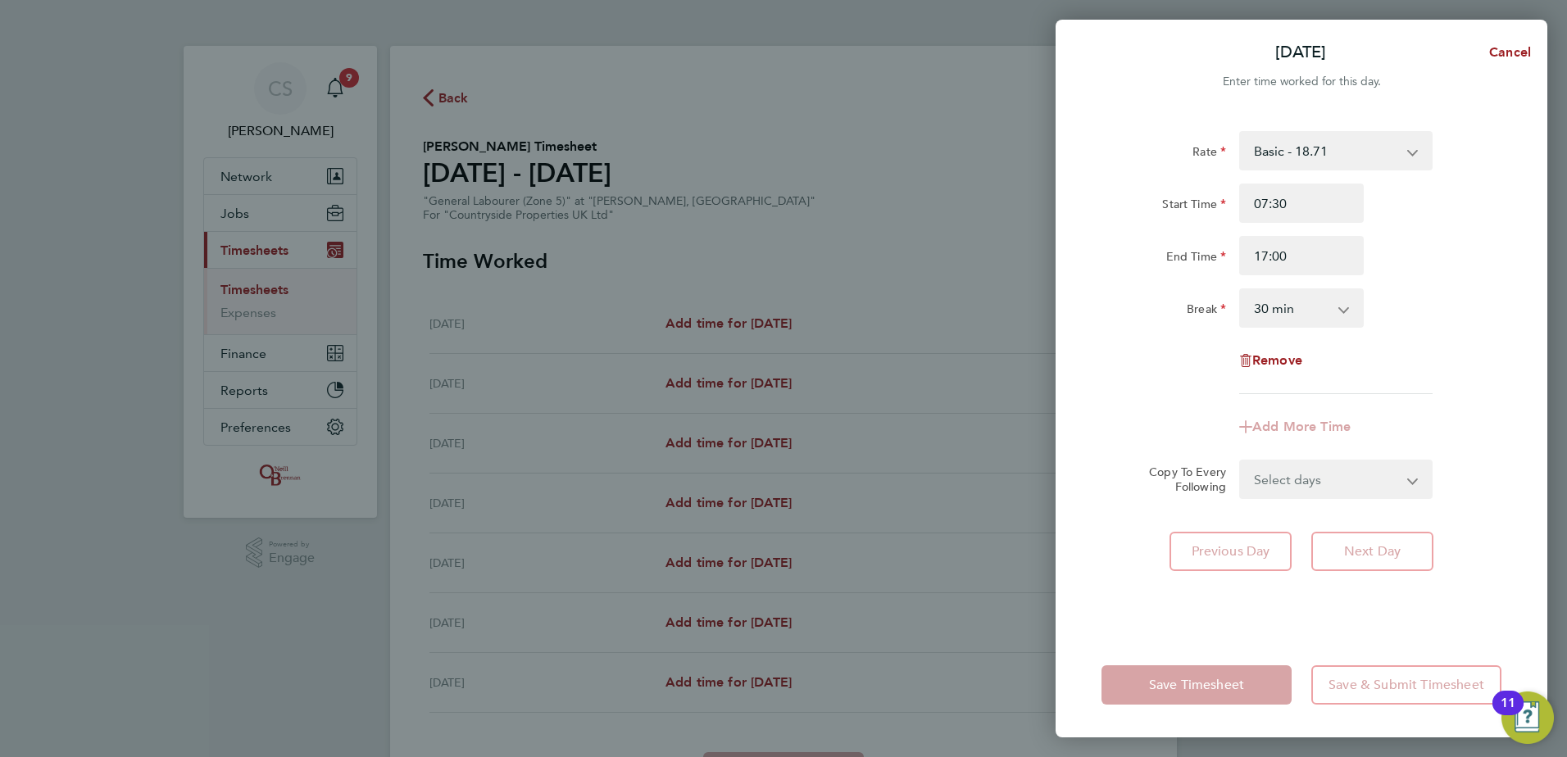
click at [1486, 268] on div "End Time 17:00" at bounding box center [1301, 255] width 413 height 39
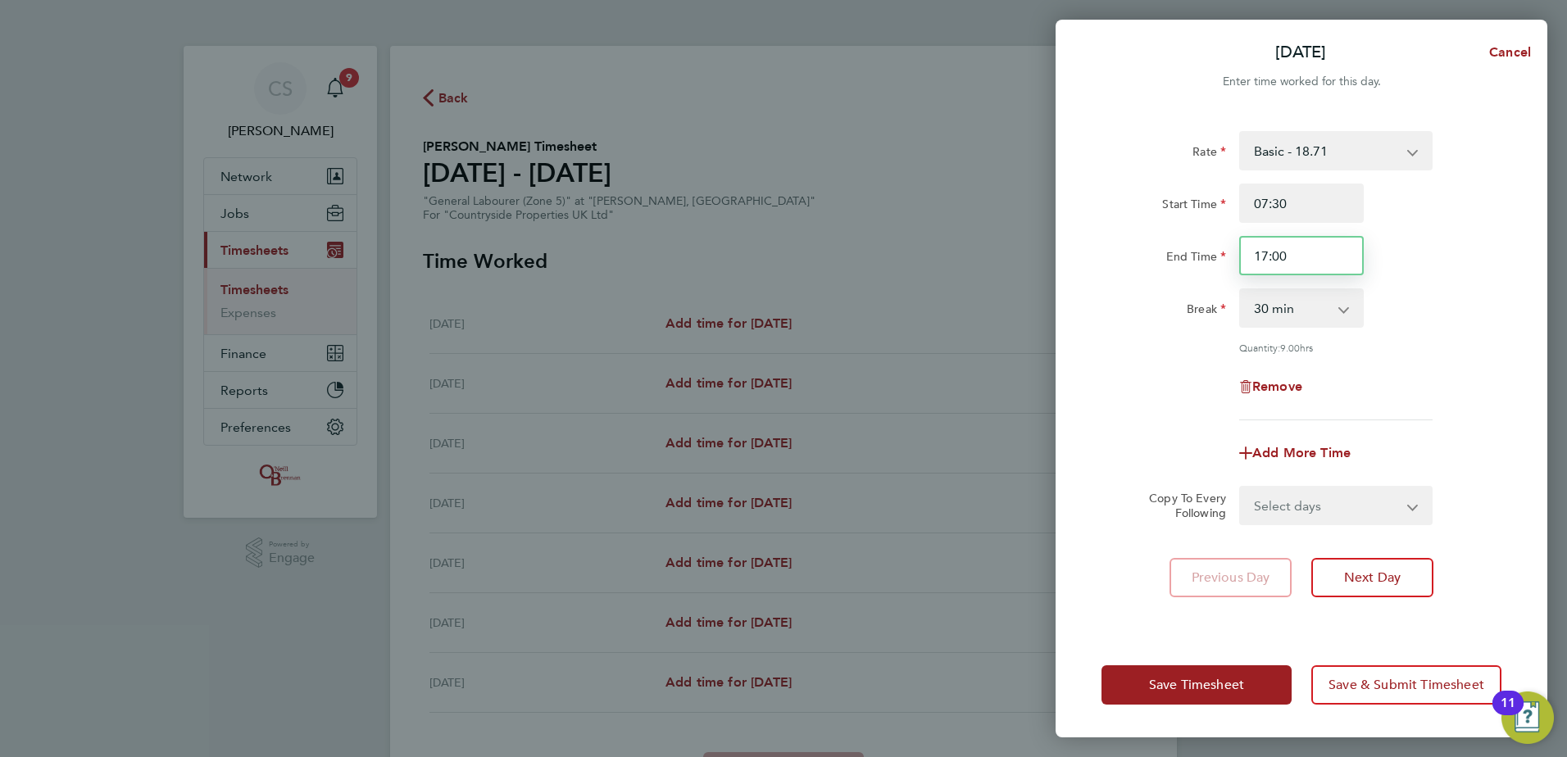
click at [1322, 247] on input "17:00" at bounding box center [1301, 255] width 125 height 39
click at [1077, 219] on div "Rate Basic - 18.71 Start Time 07:30 End Time 17:00 Break 0 min 15 min 30 min 45…" at bounding box center [1301, 371] width 492 height 521
type input "16:30"
click at [1452, 209] on div "Start Time 07:30" at bounding box center [1301, 203] width 413 height 39
drag, startPoint x: 1296, startPoint y: 501, endPoint x: 1318, endPoint y: 519, distance: 29.1
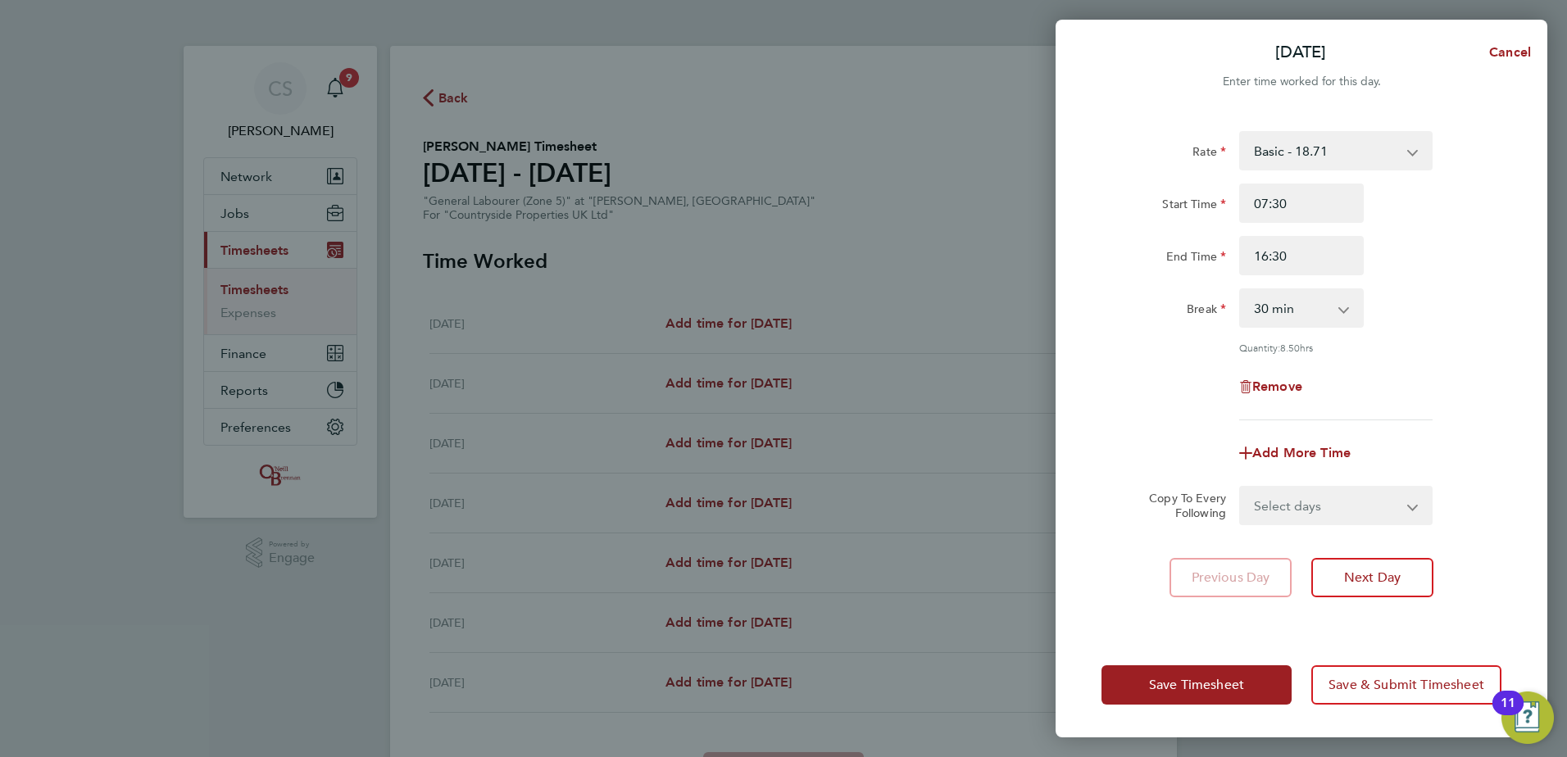
click at [1296, 501] on select "Select days Day Weekday (Mon-Fri) Weekend (Sat-Sun) Tuesday Wednesday Thursday …" at bounding box center [1327, 506] width 172 height 36
select select "WEEKDAY"
click at [1241, 488] on select "Select days Day Weekday (Mon-Fri) Weekend (Sat-Sun) Tuesday Wednesday Thursday …" at bounding box center [1327, 506] width 172 height 36
select select "2025-09-28"
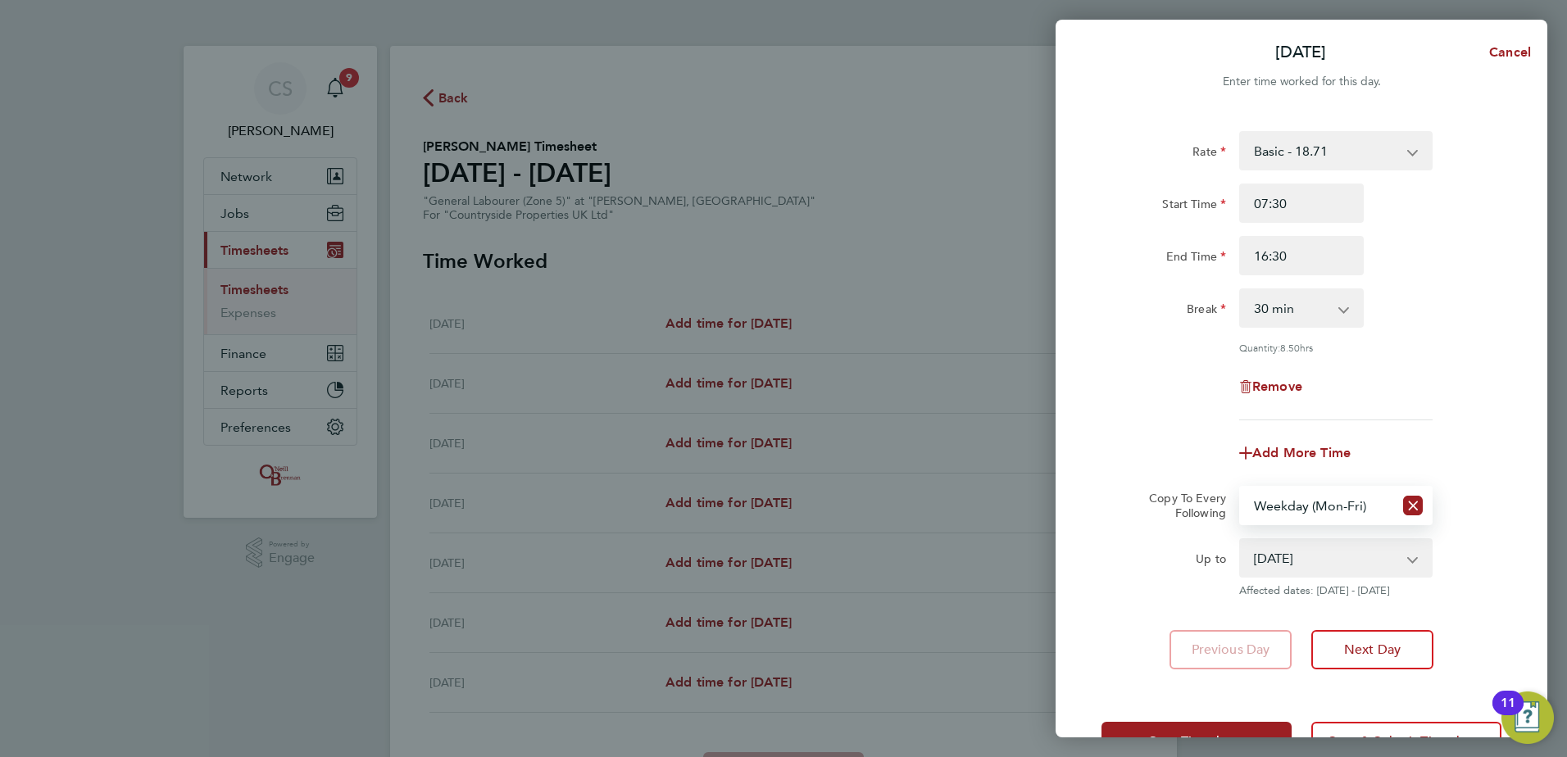
click at [1509, 487] on div "Rate Basic - 18.71 Start Time 07:30 End Time 16:30 Break 0 min 15 min 30 min 45…" at bounding box center [1301, 400] width 492 height 578
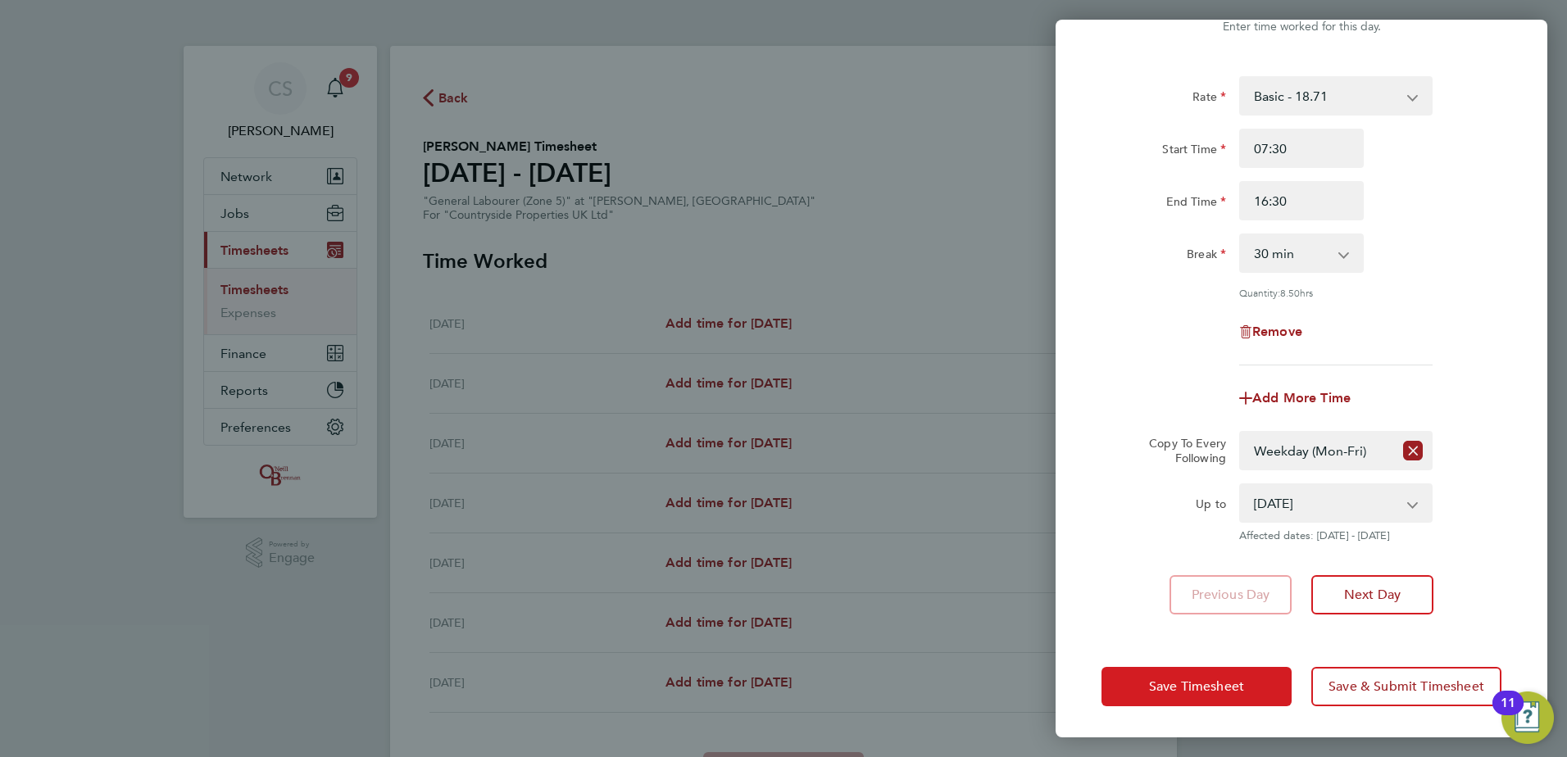
click at [1236, 674] on button "Save Timesheet" at bounding box center [1196, 686] width 190 height 39
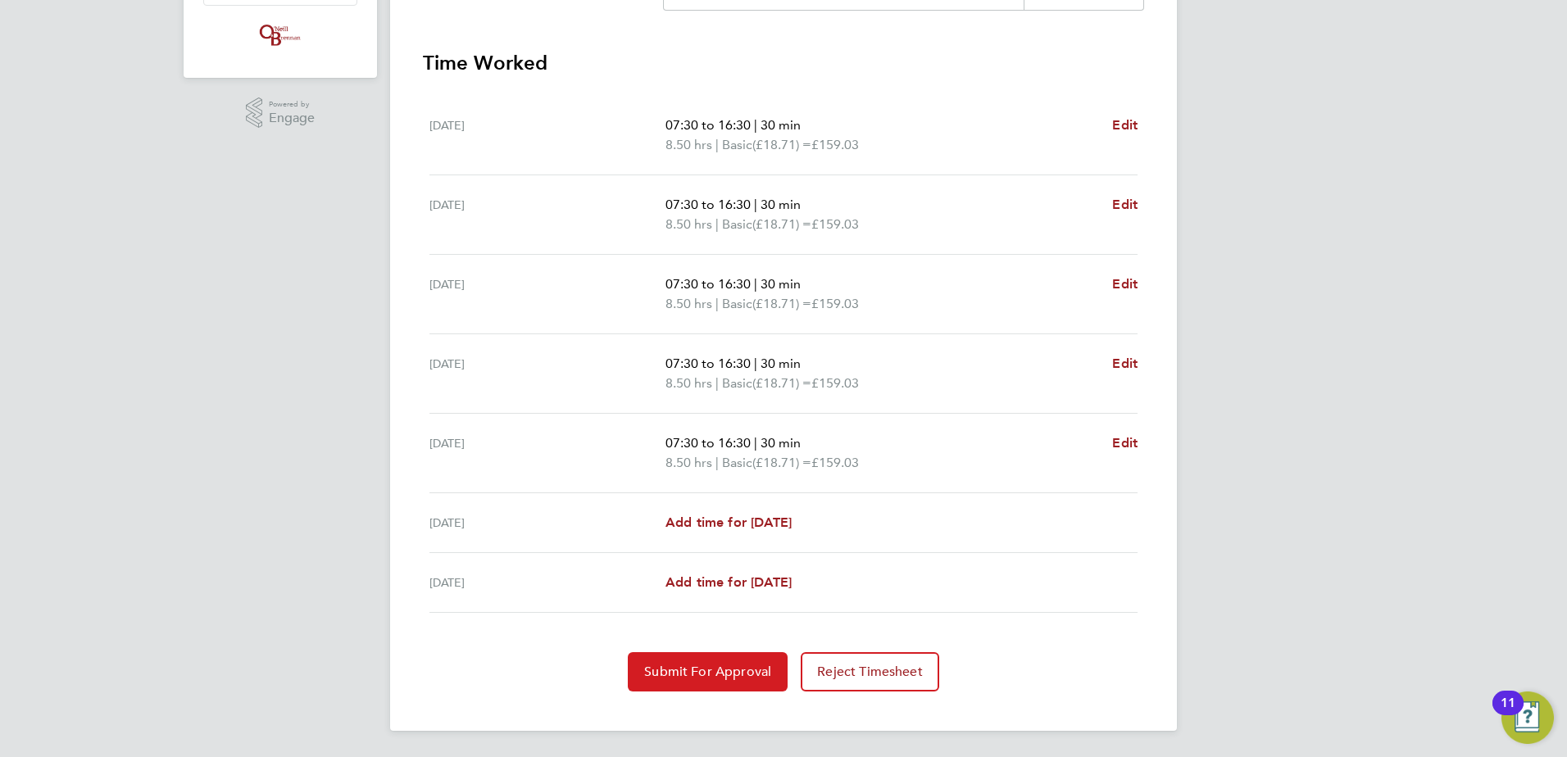
click at [709, 674] on span "Submit For Approval" at bounding box center [707, 672] width 127 height 16
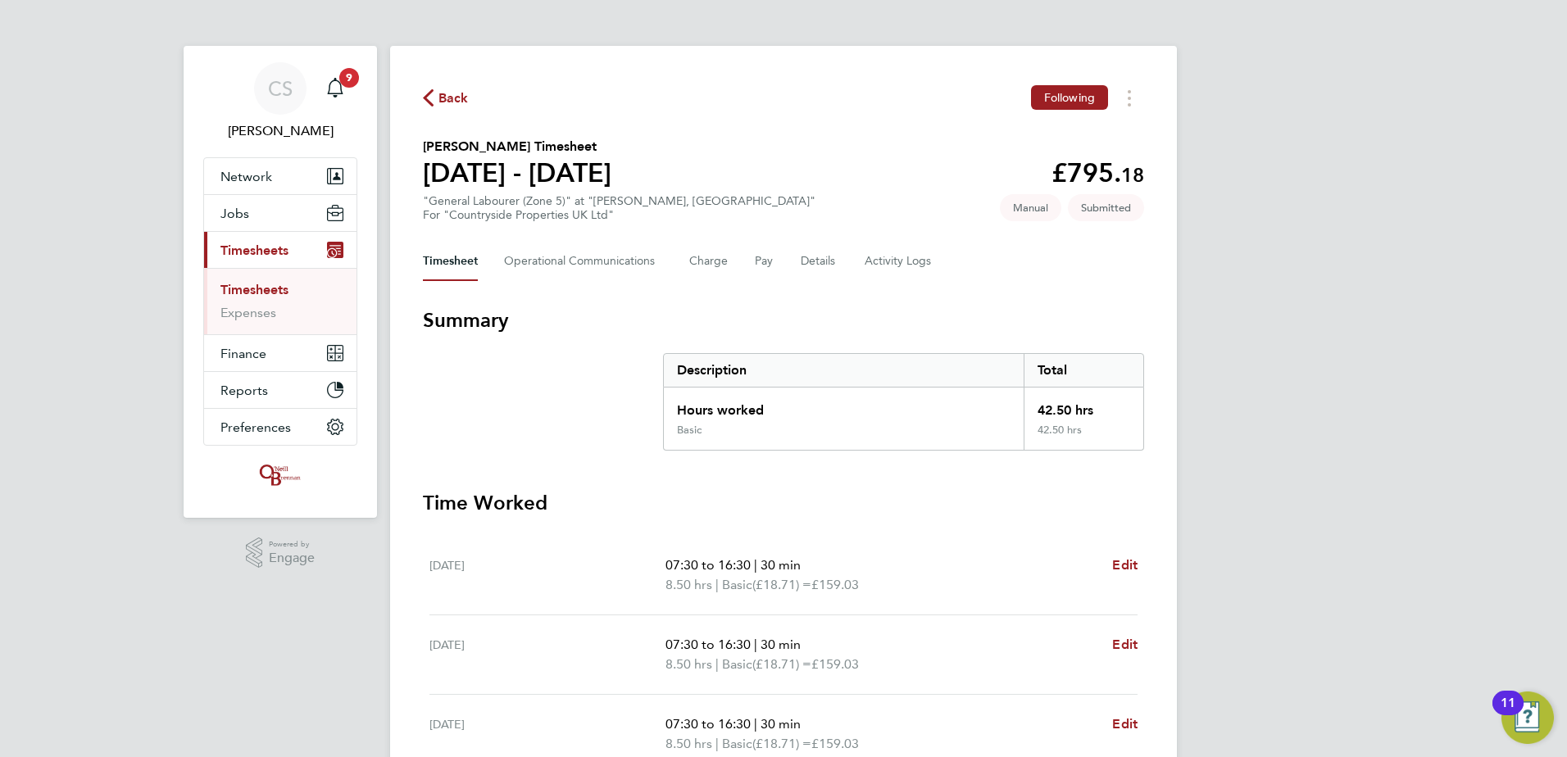
click at [453, 95] on span "Back" at bounding box center [453, 98] width 30 height 20
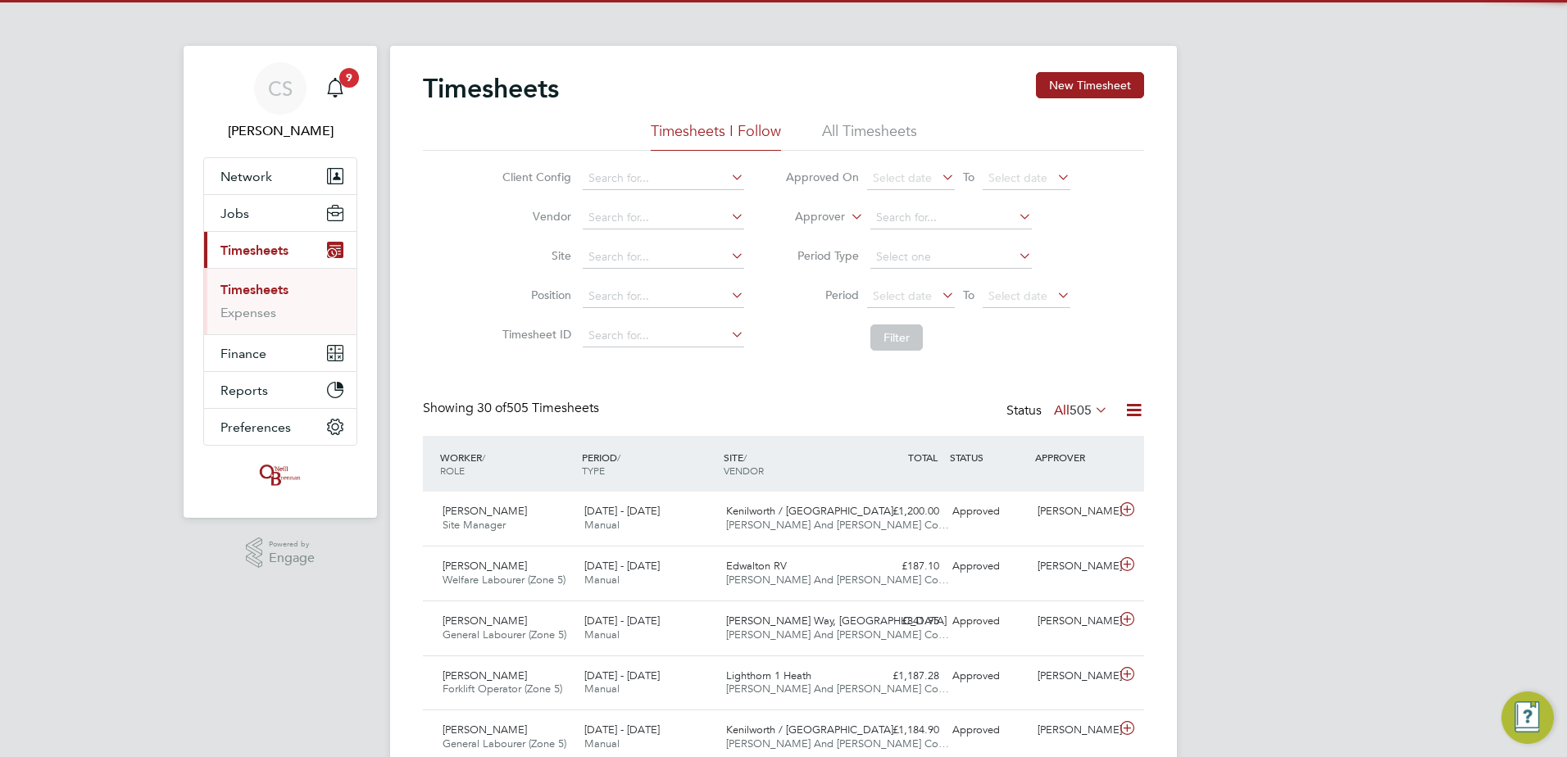
scroll to position [42, 143]
